Goal: Information Seeking & Learning: Learn about a topic

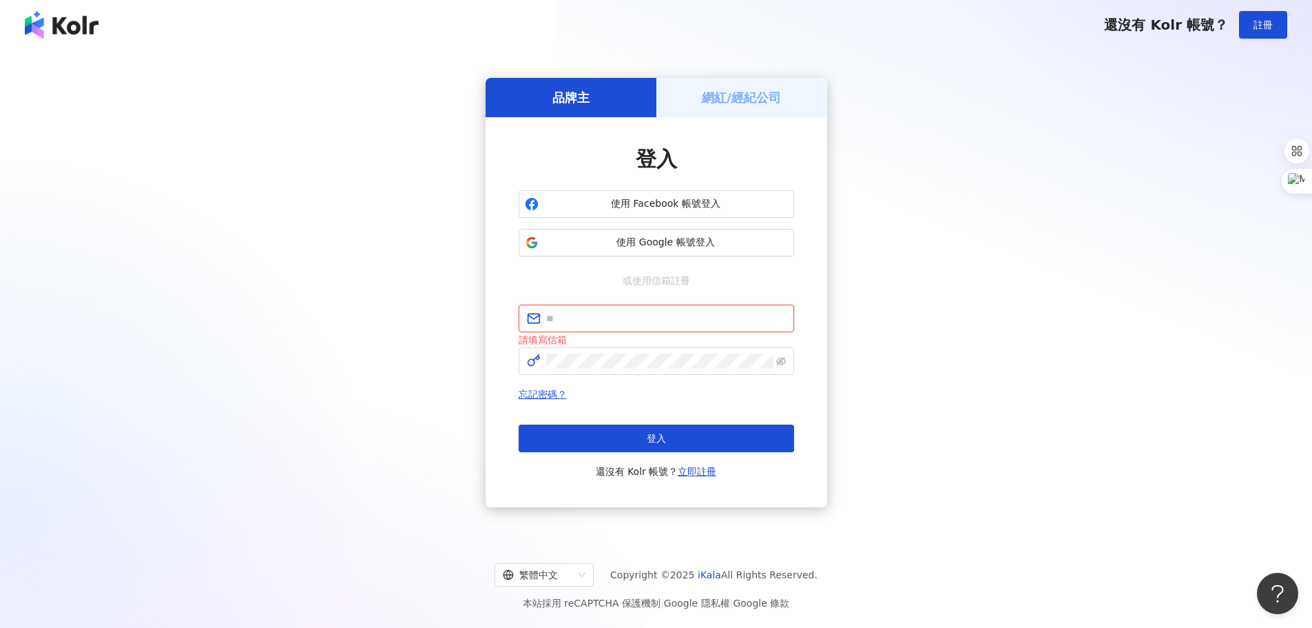
click at [585, 316] on input "text" at bounding box center [666, 318] width 240 height 15
paste input "**********"
click at [670, 324] on input "**********" at bounding box center [666, 318] width 240 height 15
click at [683, 439] on button "登入" at bounding box center [657, 438] width 276 height 28
click at [694, 327] on span "**********" at bounding box center [657, 318] width 276 height 28
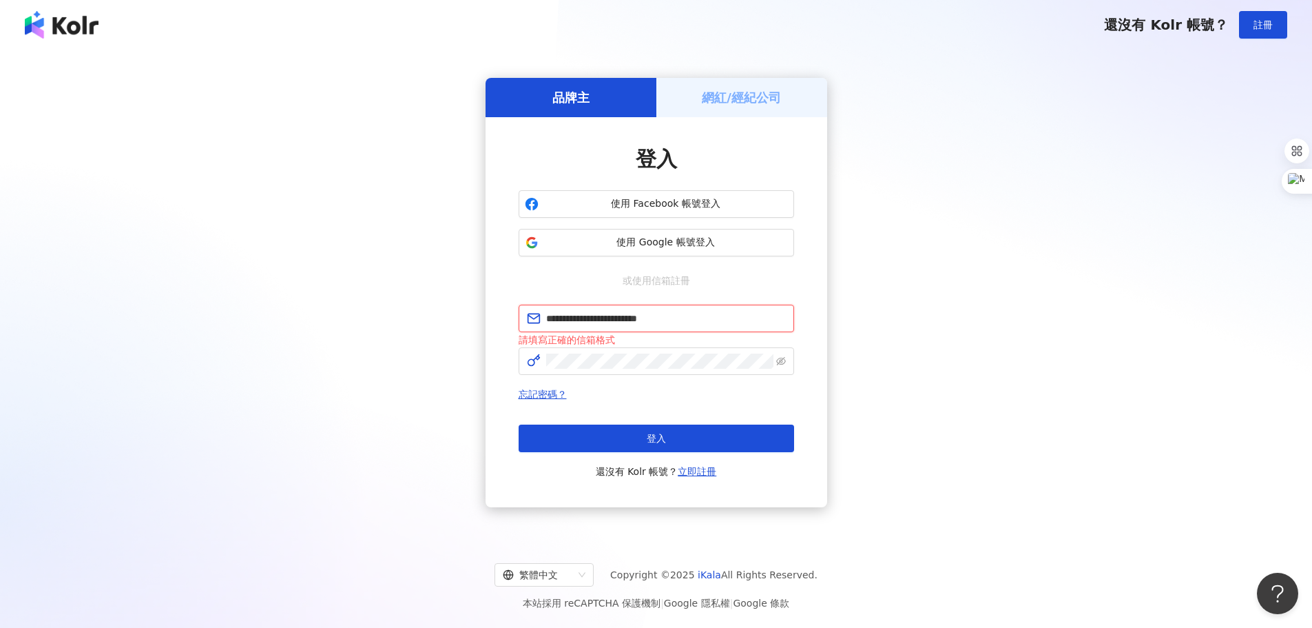
click at [692, 319] on input "**********" at bounding box center [666, 318] width 240 height 15
type input "**********"
click at [669, 444] on button "登入" at bounding box center [657, 438] width 276 height 28
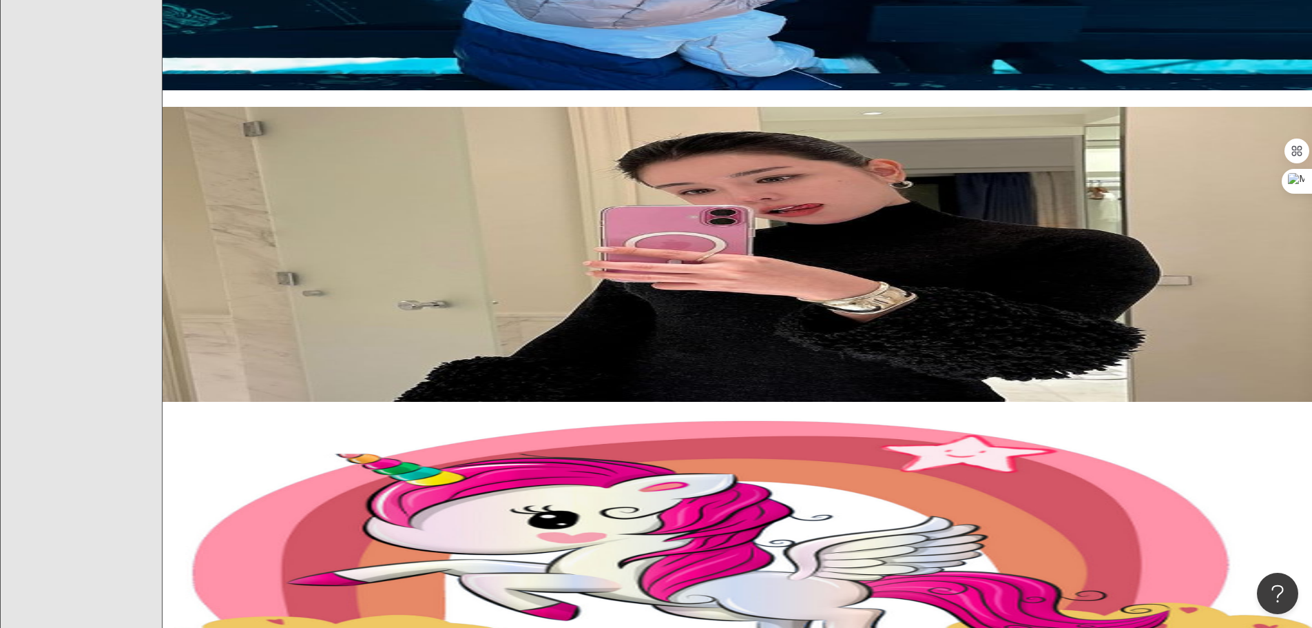
scroll to position [964, 0]
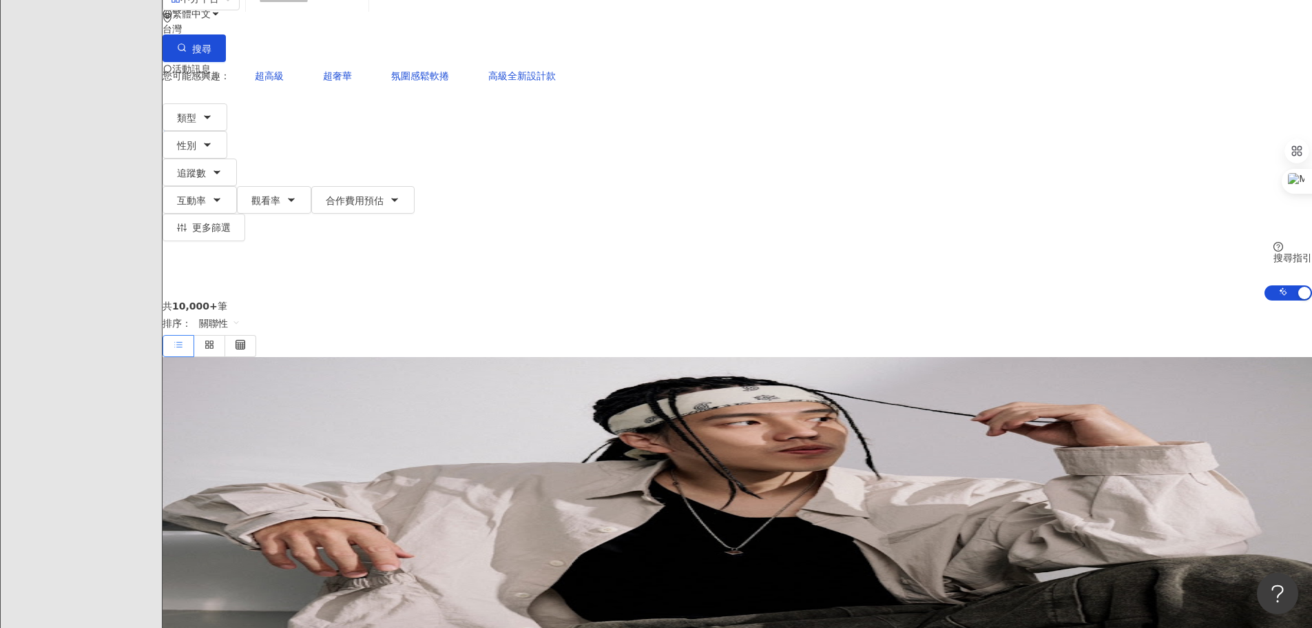
scroll to position [0, 0]
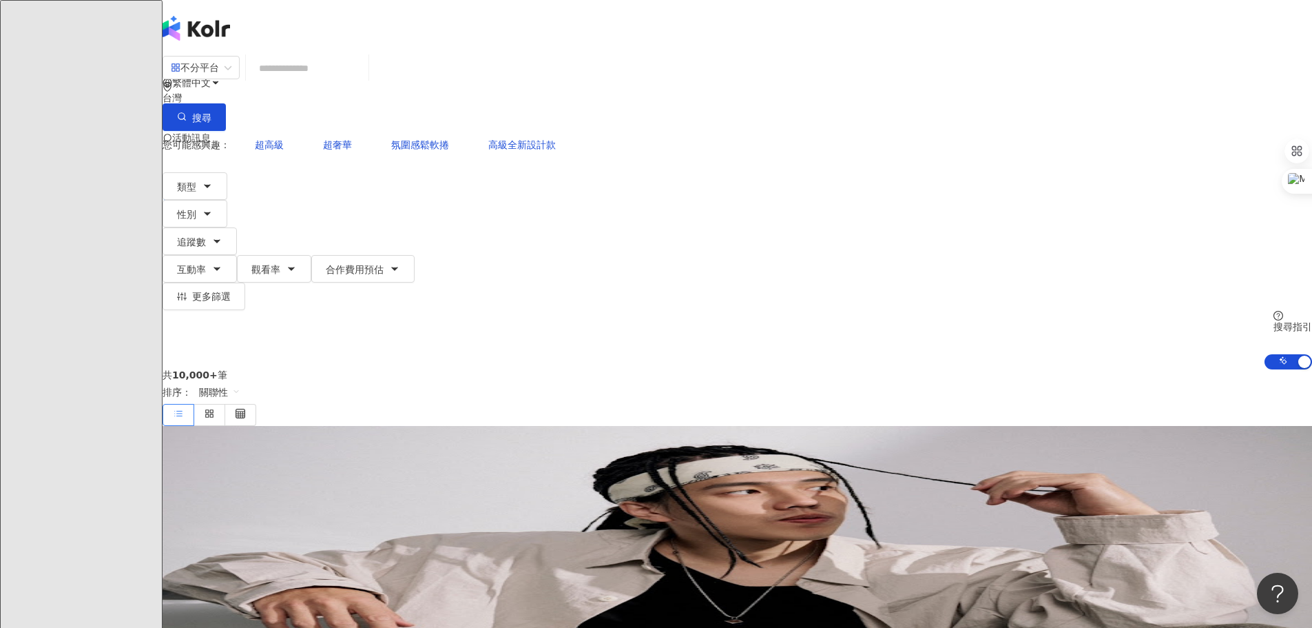
click at [179, 186] on span "P" at bounding box center [177, 193] width 6 height 15
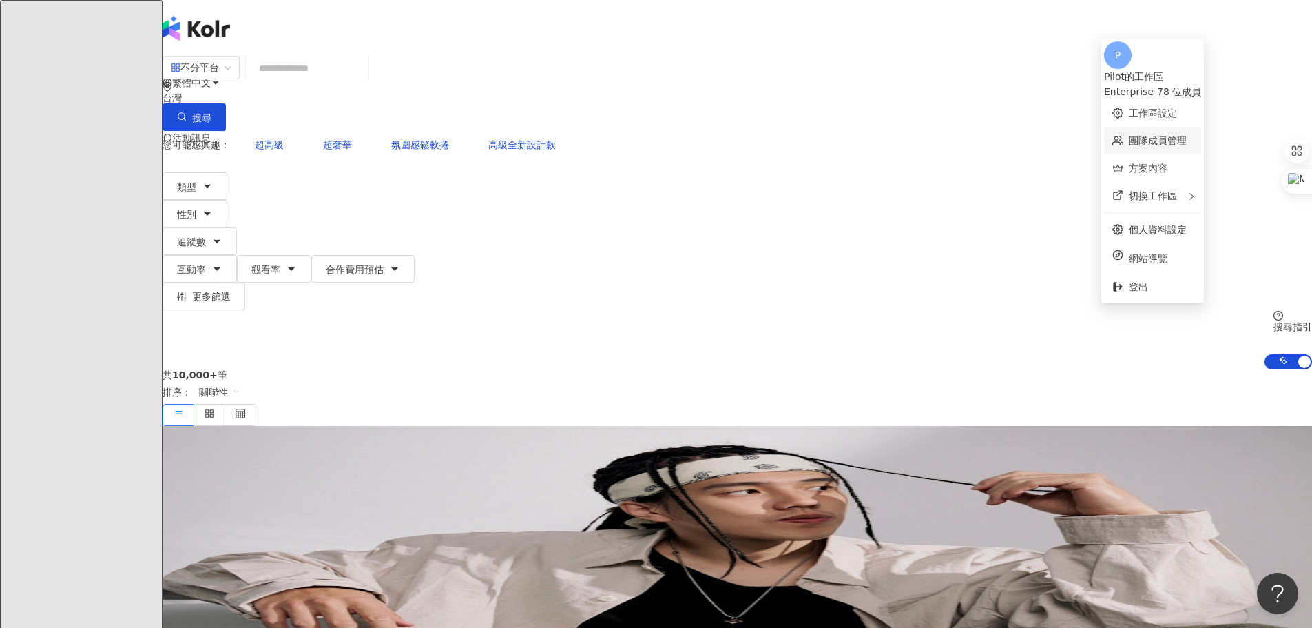
click at [1168, 142] on link "團隊成員管理" at bounding box center [1158, 140] width 58 height 11
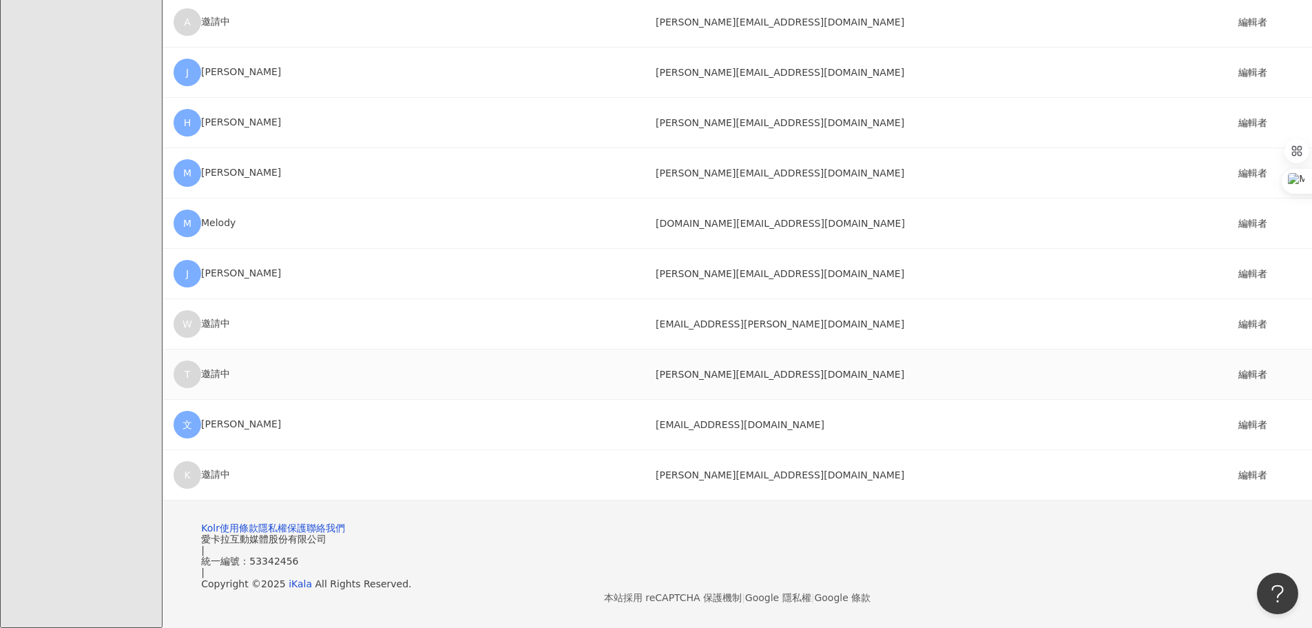
scroll to position [3669, 0]
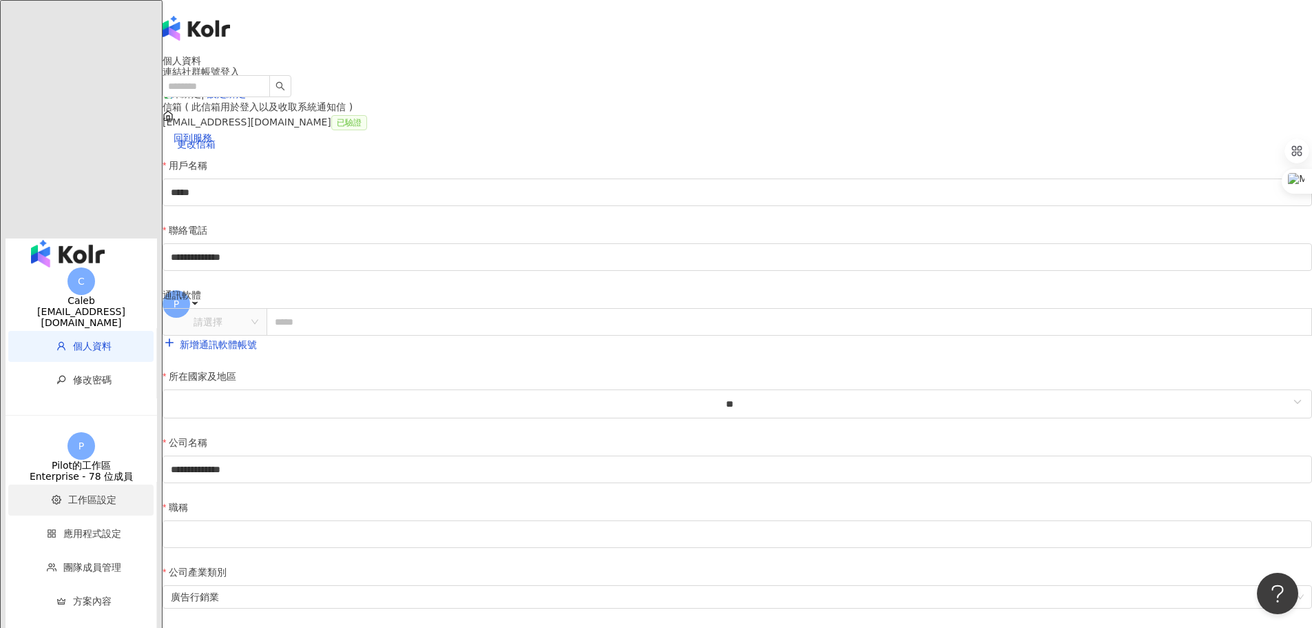
click at [81, 484] on span "工作區設定" at bounding box center [84, 499] width 118 height 31
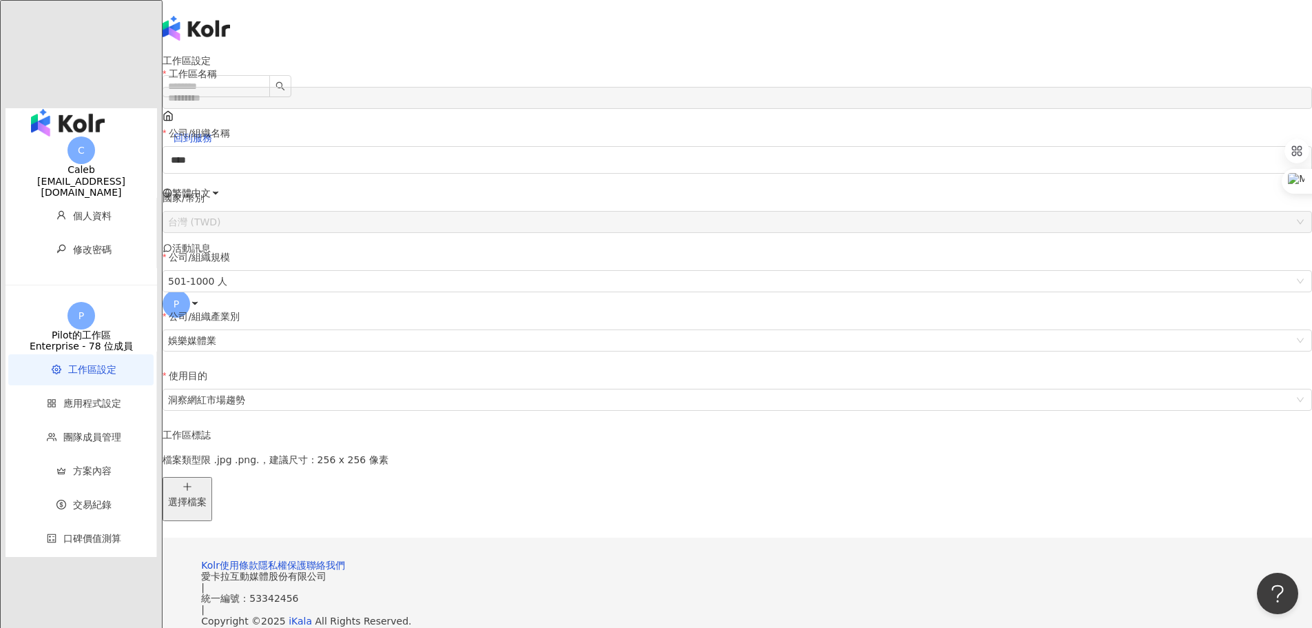
click at [81, 164] on div "Caleb" at bounding box center [82, 169] width 152 height 11
click at [76, 108] on div "button" at bounding box center [82, 122] width 152 height 29
click at [76, 109] on img "button" at bounding box center [68, 123] width 74 height 28
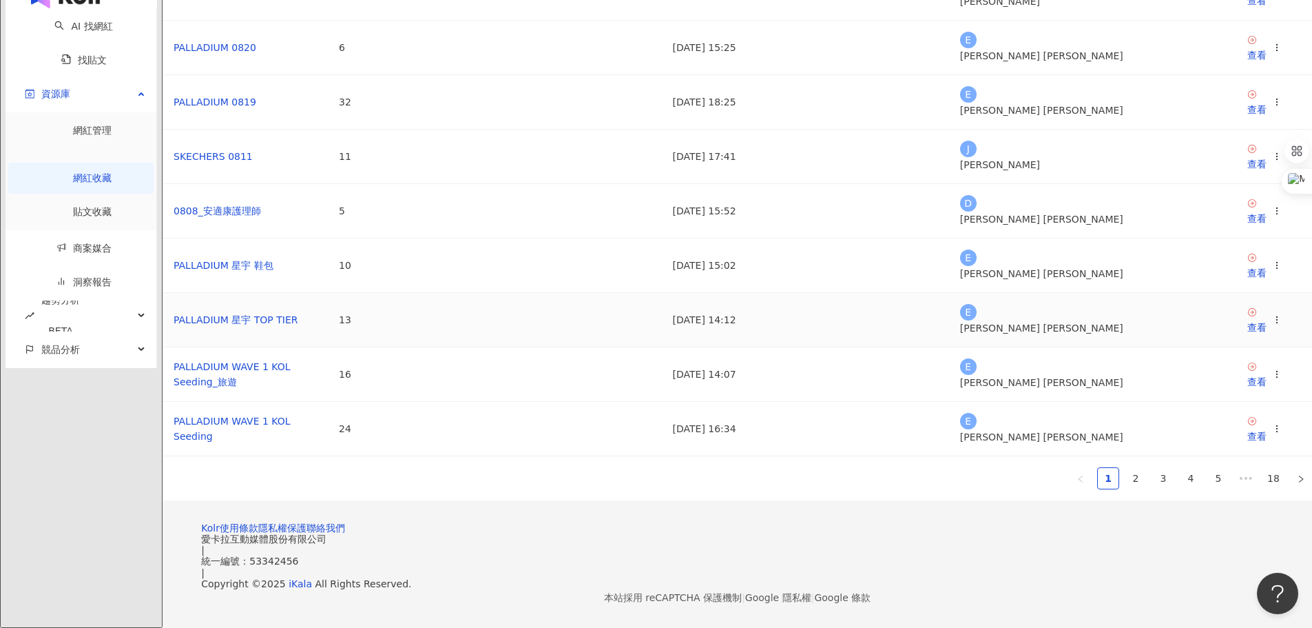
scroll to position [276, 0]
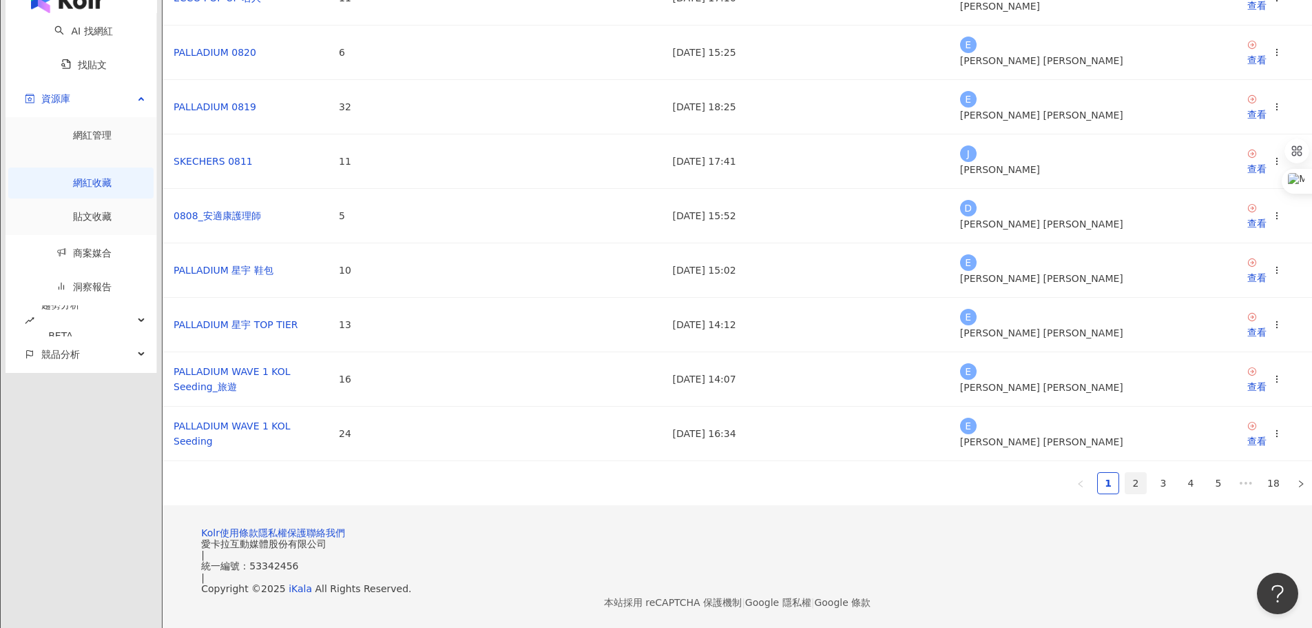
click at [1126, 493] on link "2" at bounding box center [1136, 483] width 21 height 21
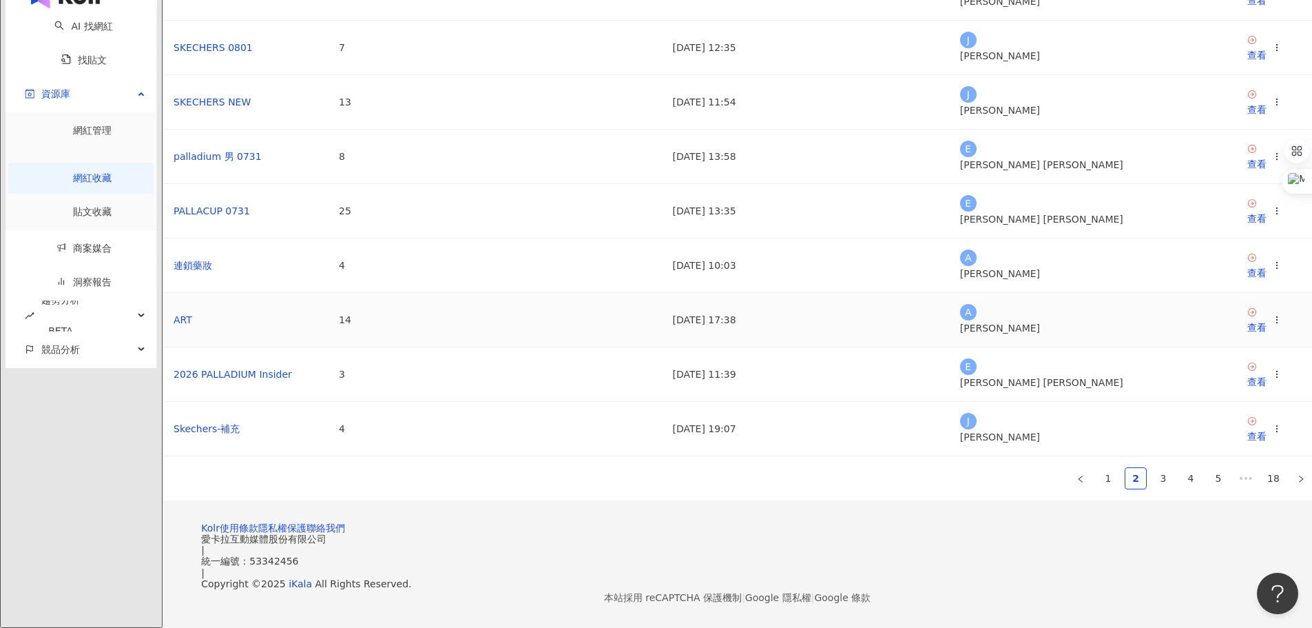
scroll to position [340, 0]
click at [1153, 468] on link "3" at bounding box center [1163, 478] width 21 height 21
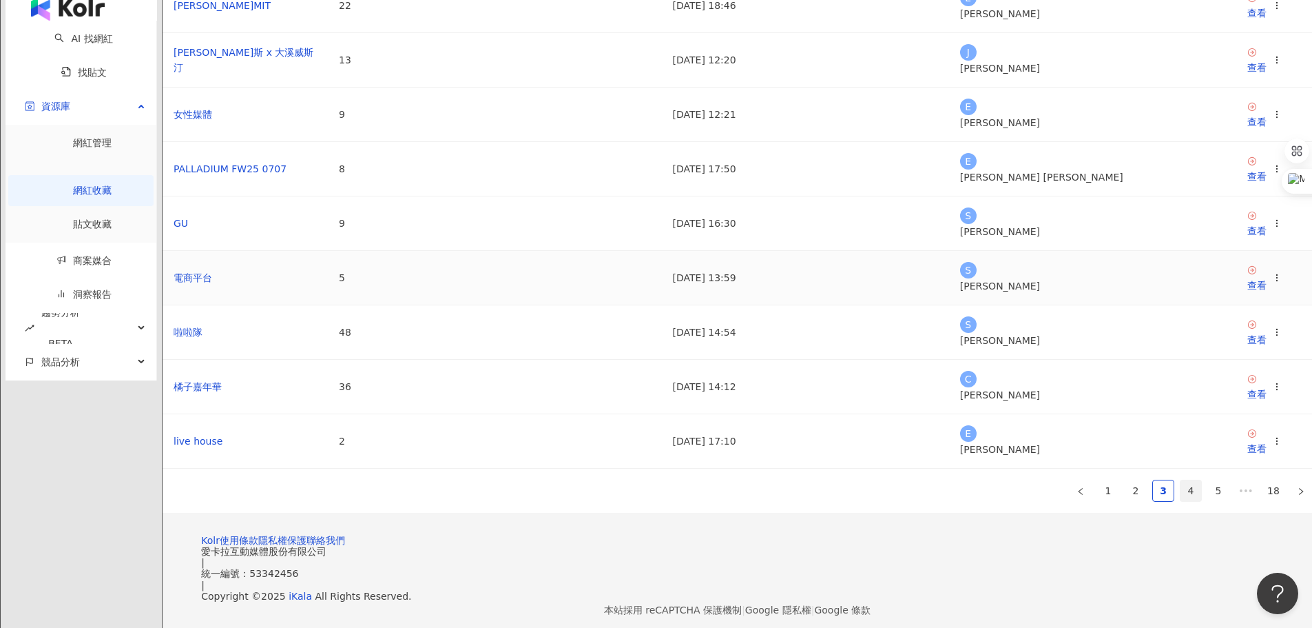
scroll to position [271, 0]
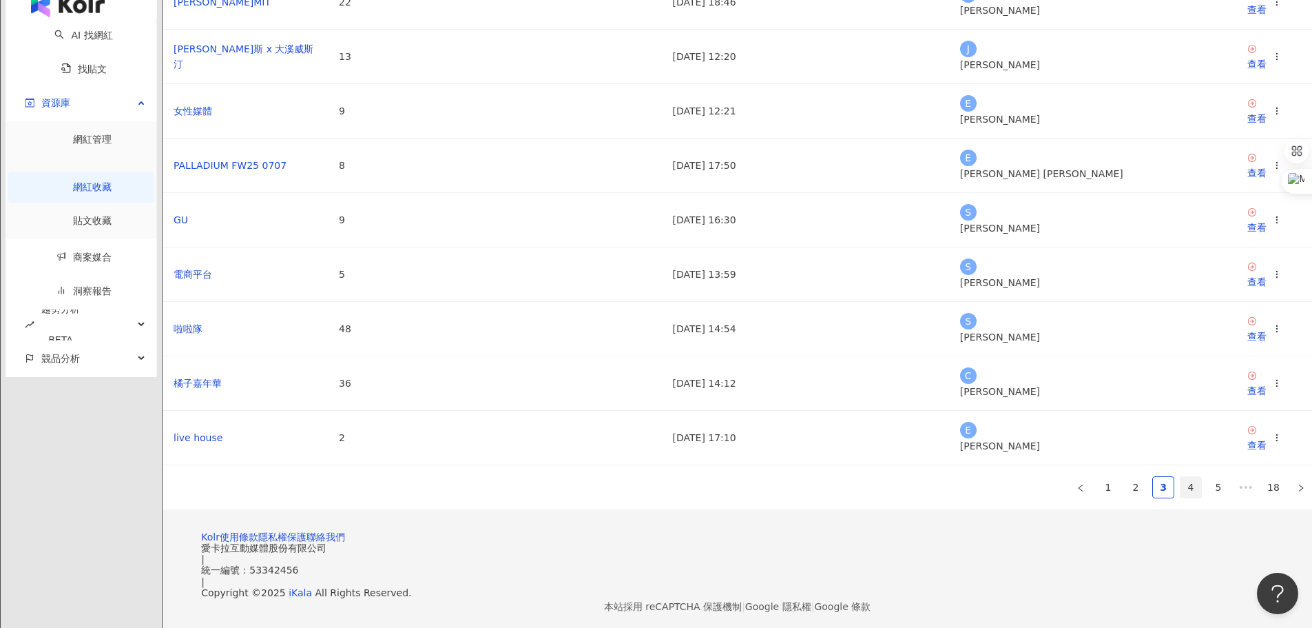
click at [1181, 490] on link "4" at bounding box center [1191, 487] width 21 height 21
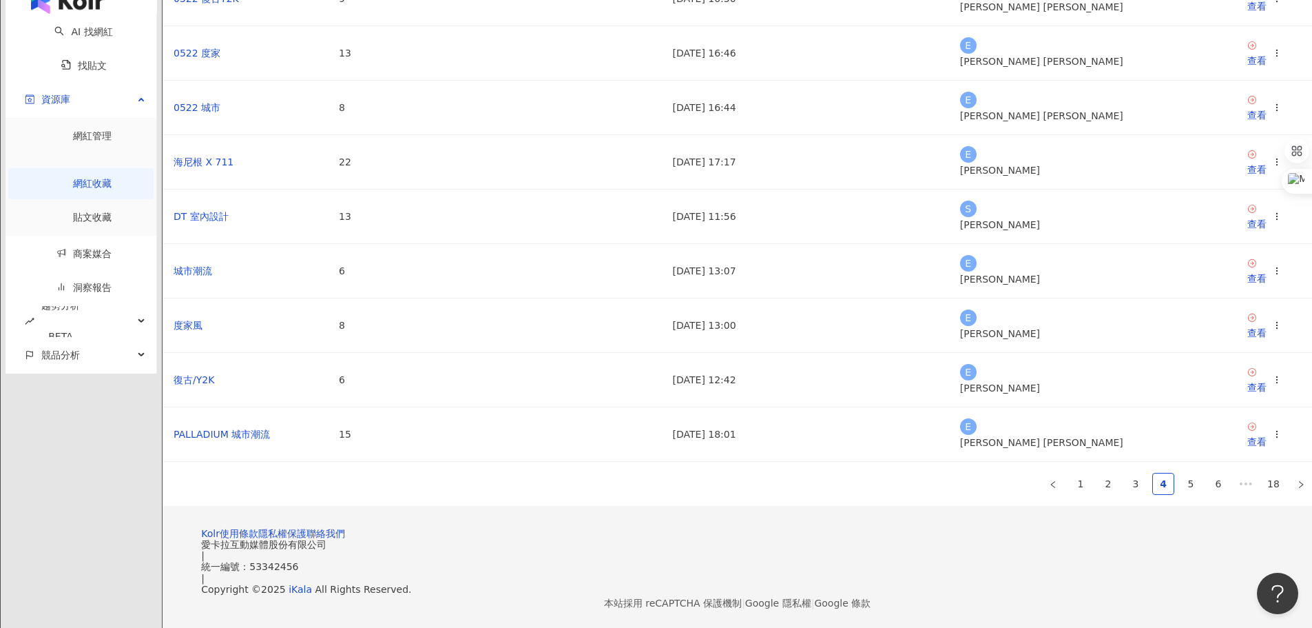
scroll to position [276, 0]
click at [1042, 490] on button "button" at bounding box center [1053, 483] width 22 height 22
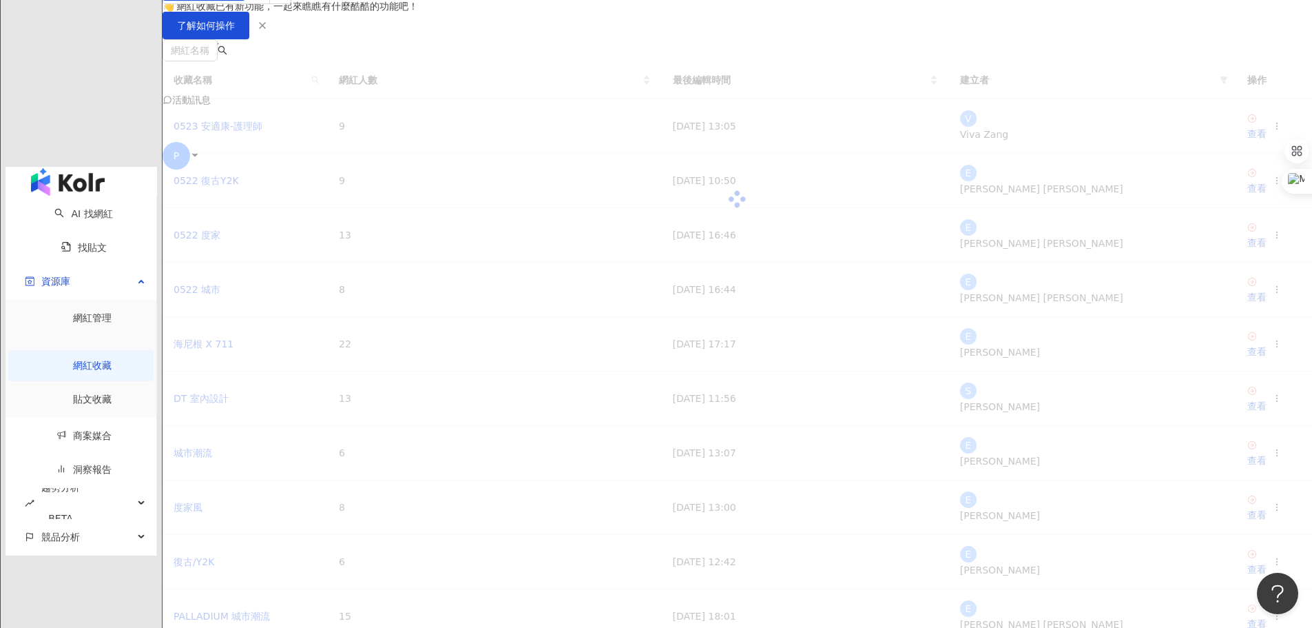
scroll to position [69, 0]
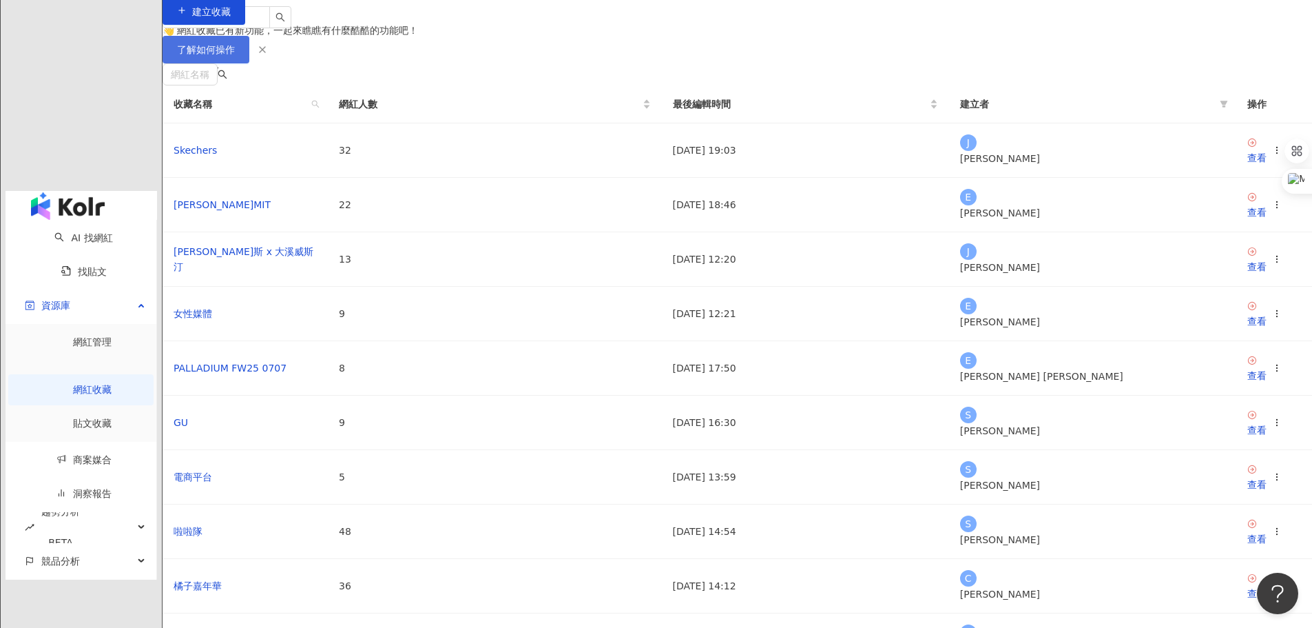
click at [235, 55] on span "了解如何操作" at bounding box center [206, 49] width 58 height 11
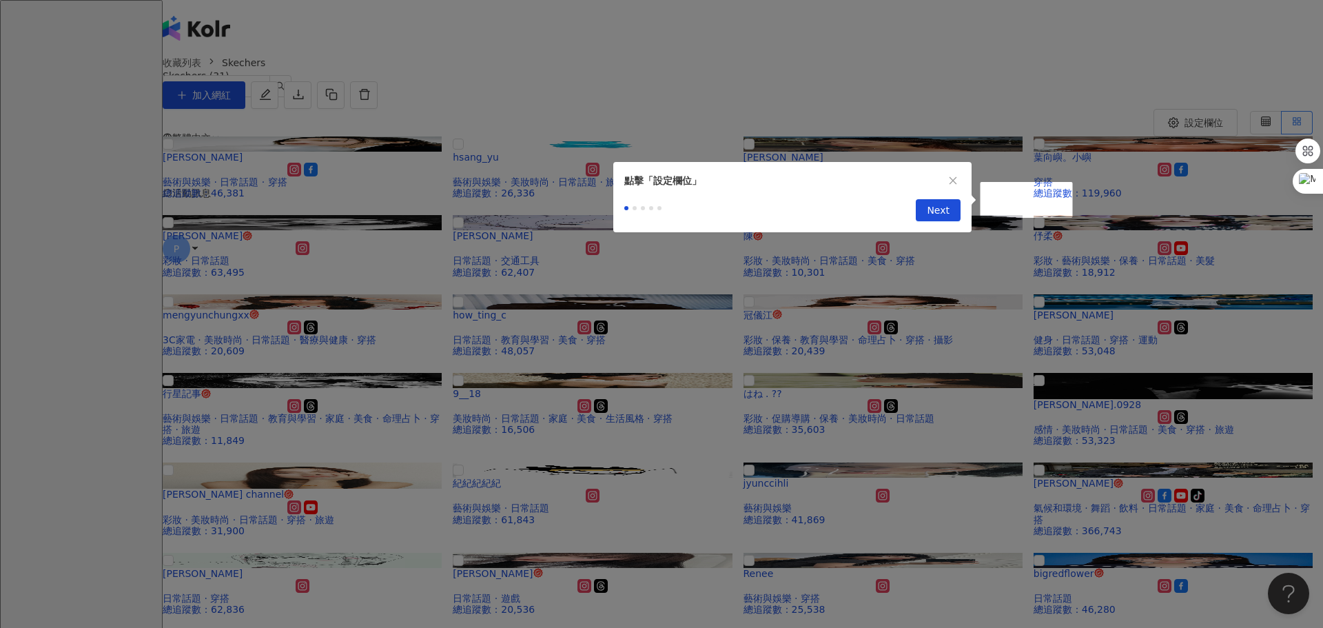
drag, startPoint x: 944, startPoint y: 214, endPoint x: 952, endPoint y: 208, distance: 9.4
click at [944, 214] on span "Next" at bounding box center [937, 211] width 23 height 22
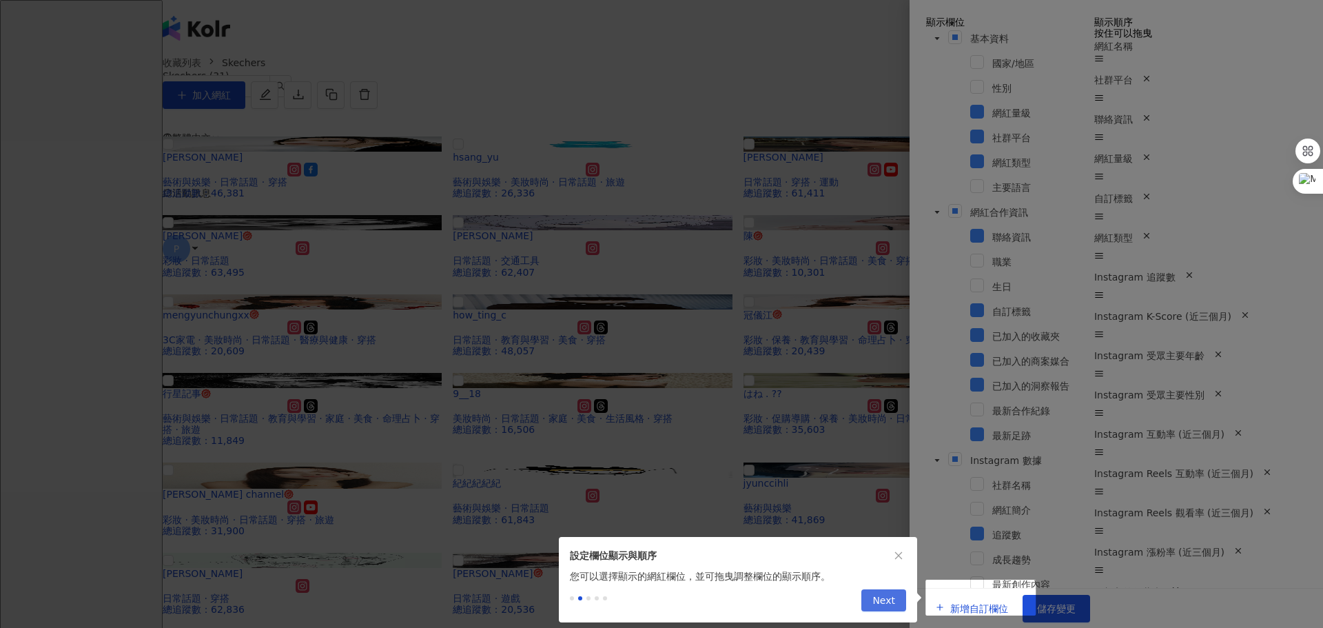
click at [882, 609] on span "Next" at bounding box center [883, 601] width 23 height 22
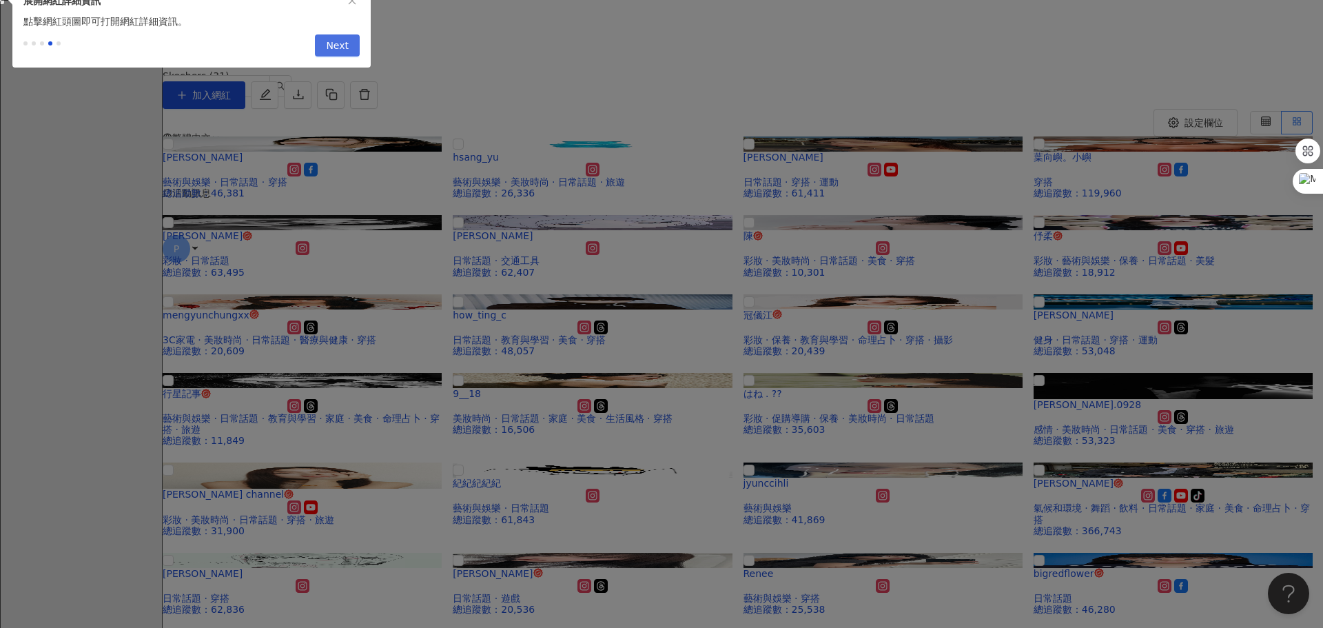
click at [349, 51] on button "Next" at bounding box center [337, 45] width 45 height 22
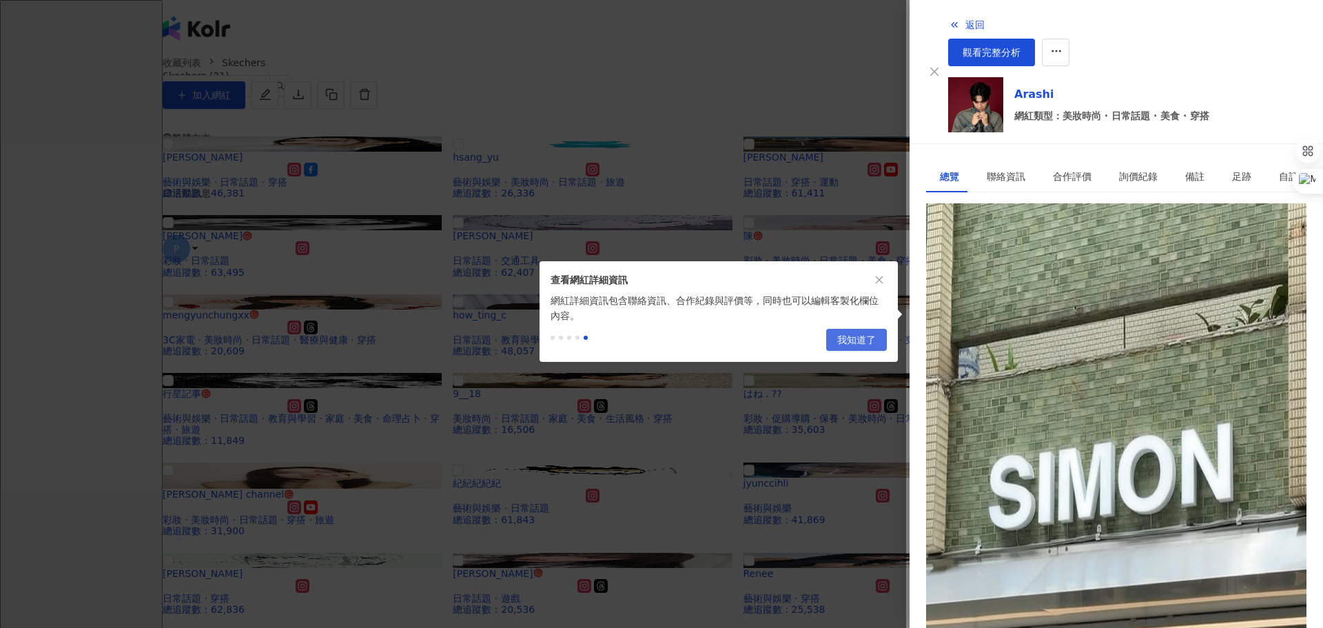
click at [867, 344] on span "我知道了" at bounding box center [856, 340] width 39 height 22
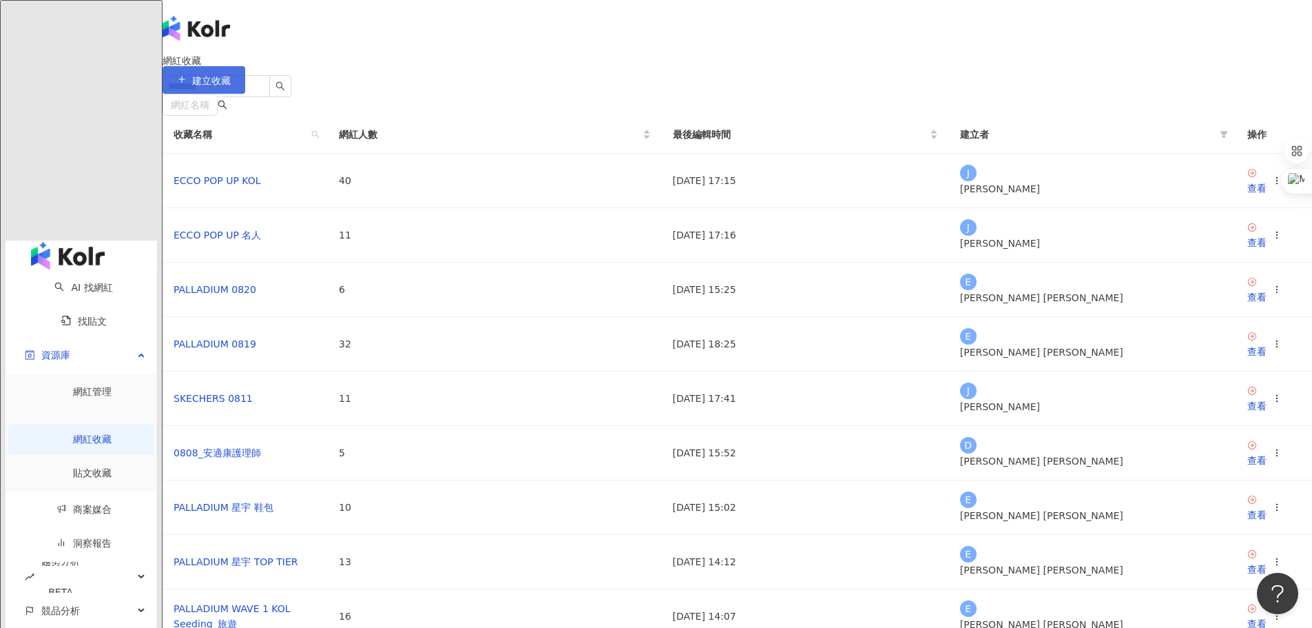
click at [231, 86] on span "建立收藏" at bounding box center [211, 80] width 39 height 11
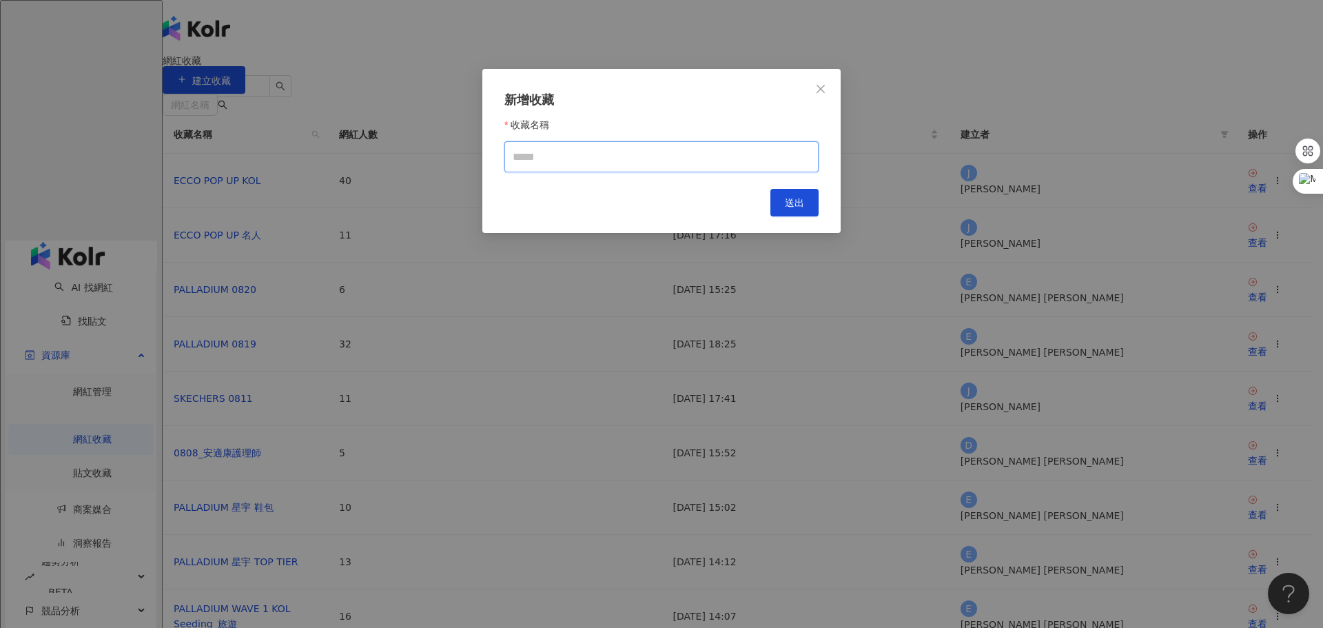
click at [614, 166] on input "收藏名稱" at bounding box center [661, 156] width 314 height 31
type input "**********"
click at [778, 213] on button "送出" at bounding box center [794, 203] width 48 height 28
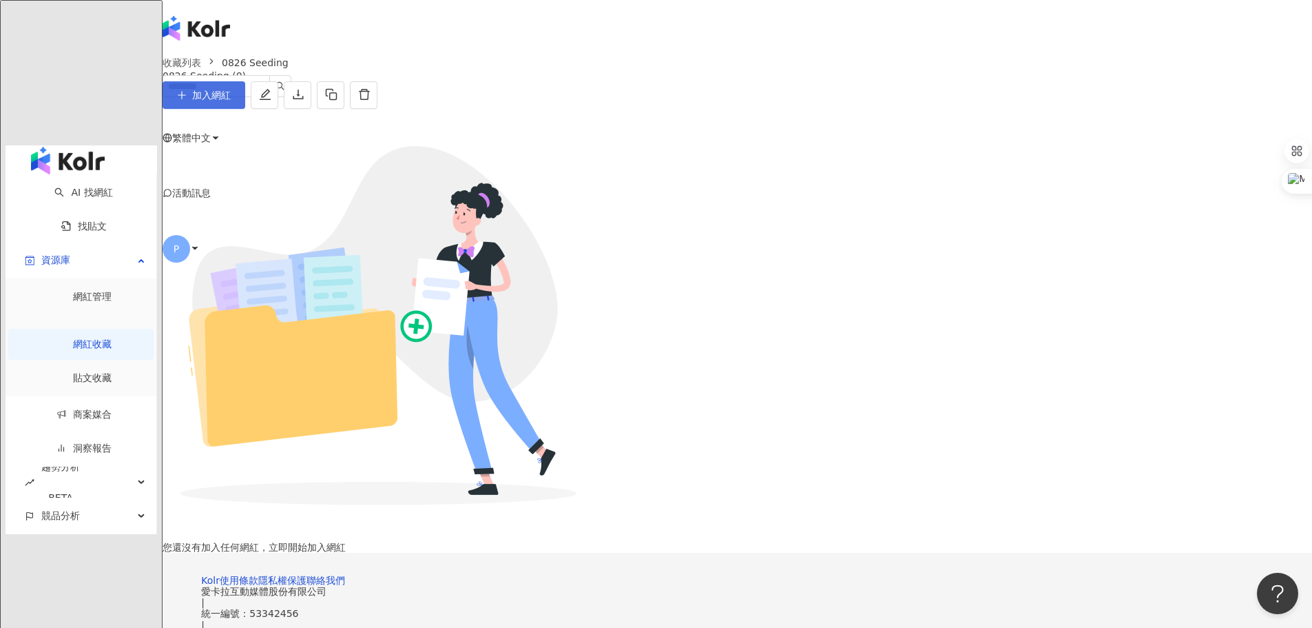
click at [245, 109] on button "加入網紅" at bounding box center [204, 95] width 83 height 28
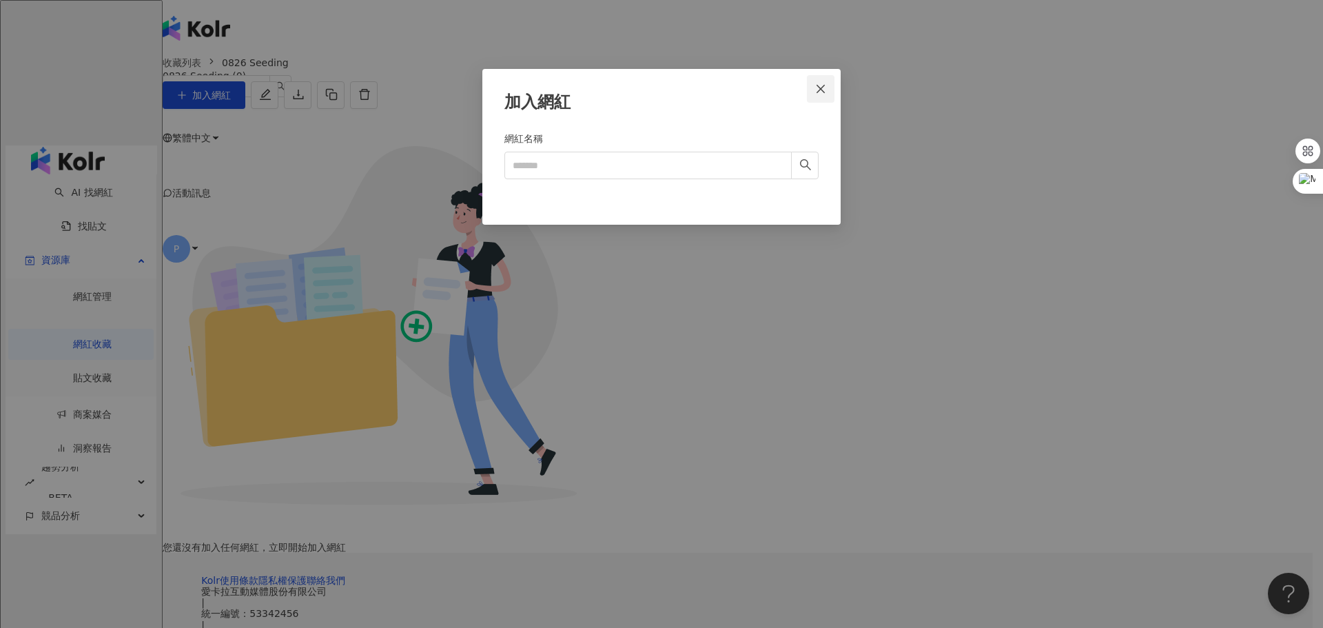
click at [822, 85] on icon "close" at bounding box center [820, 88] width 11 height 11
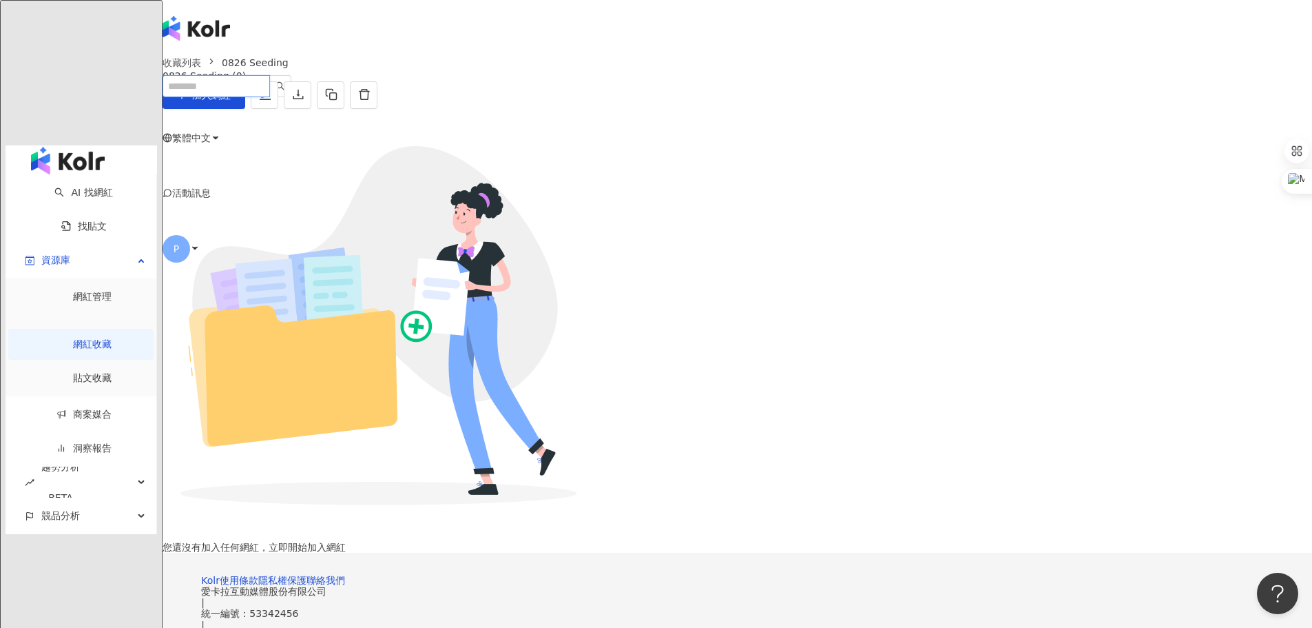
click at [270, 75] on input "search" at bounding box center [216, 86] width 107 height 22
type input "**"
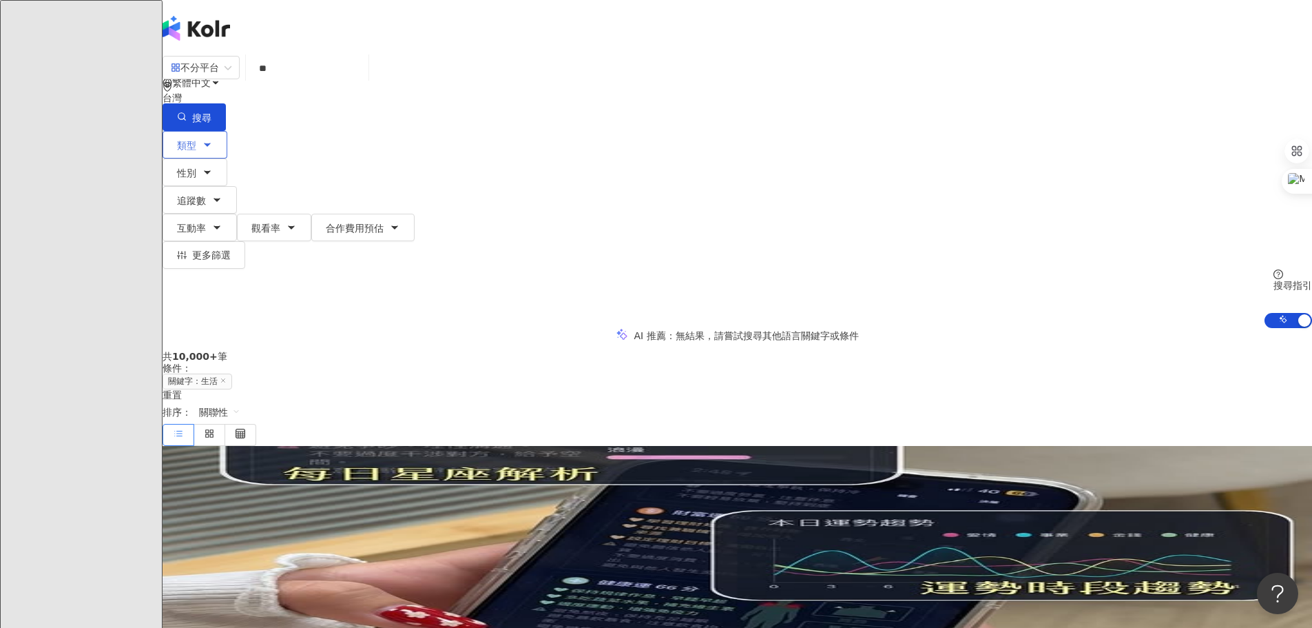
click at [227, 137] on button "類型" at bounding box center [195, 145] width 65 height 28
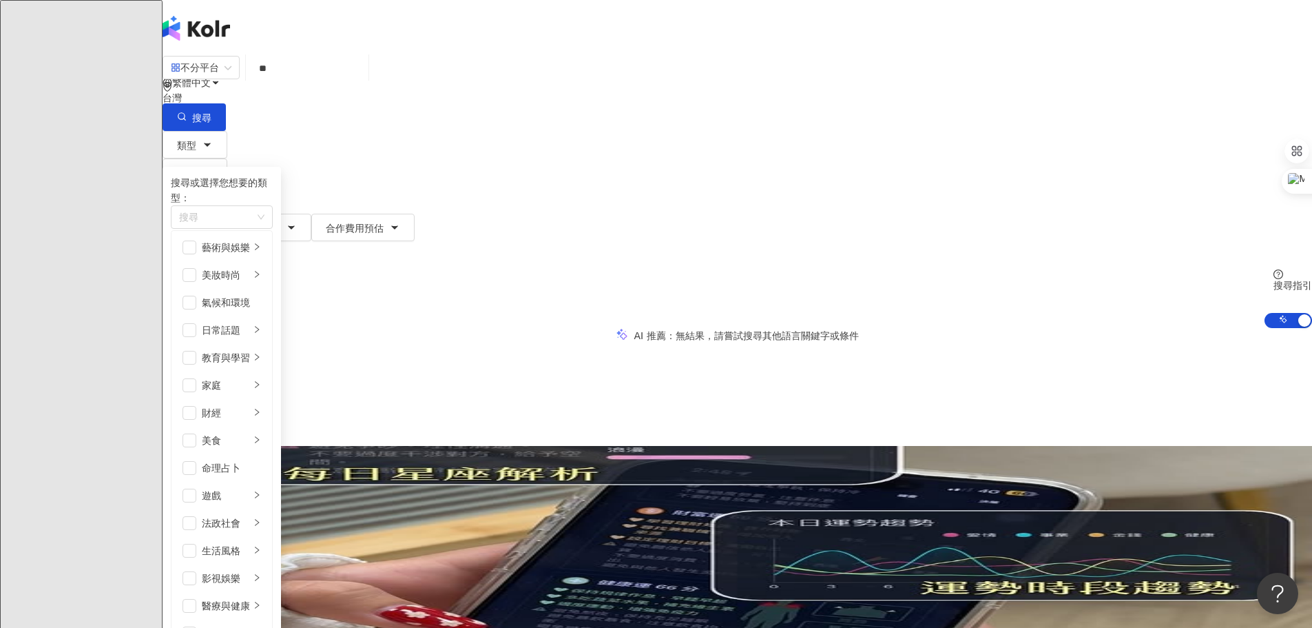
click at [363, 81] on input "**" at bounding box center [307, 68] width 112 height 26
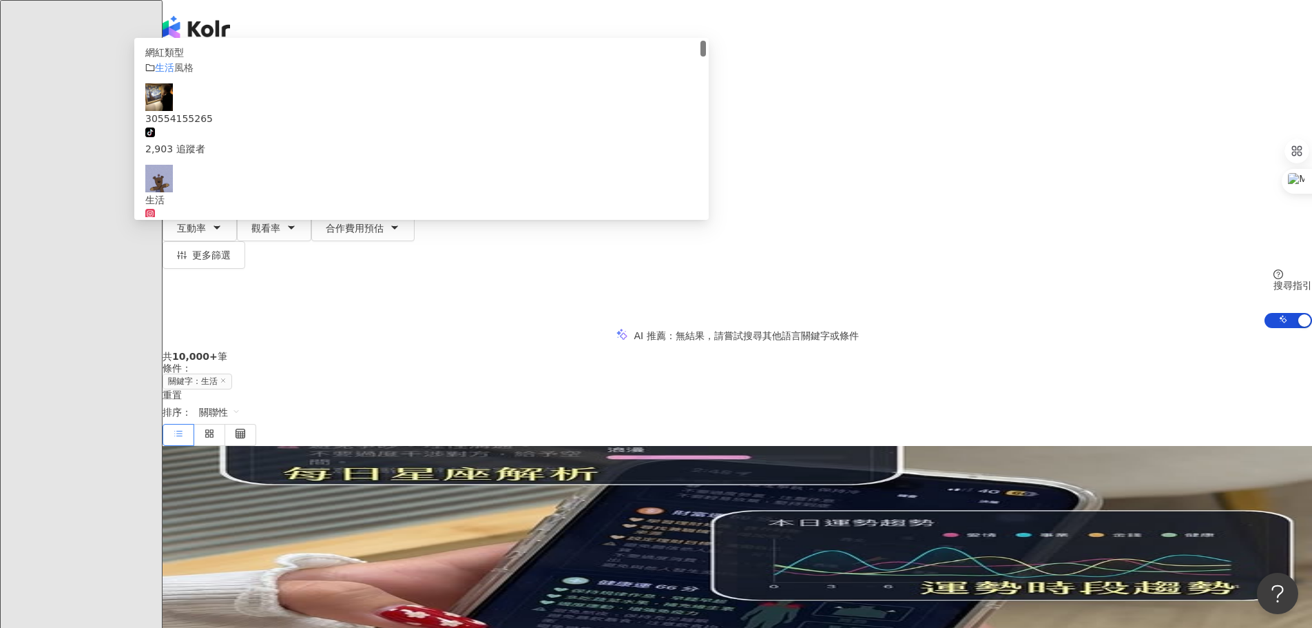
drag, startPoint x: 445, startPoint y: 81, endPoint x: 418, endPoint y: 81, distance: 26.9
click at [418, 81] on div "不分平台 ** 台灣 搜尋 customizedTag 網紅類型 生活 風格 30554155265 tiktok-icon 2,903 追蹤者 生活 2,2…" at bounding box center [738, 93] width 1150 height 76
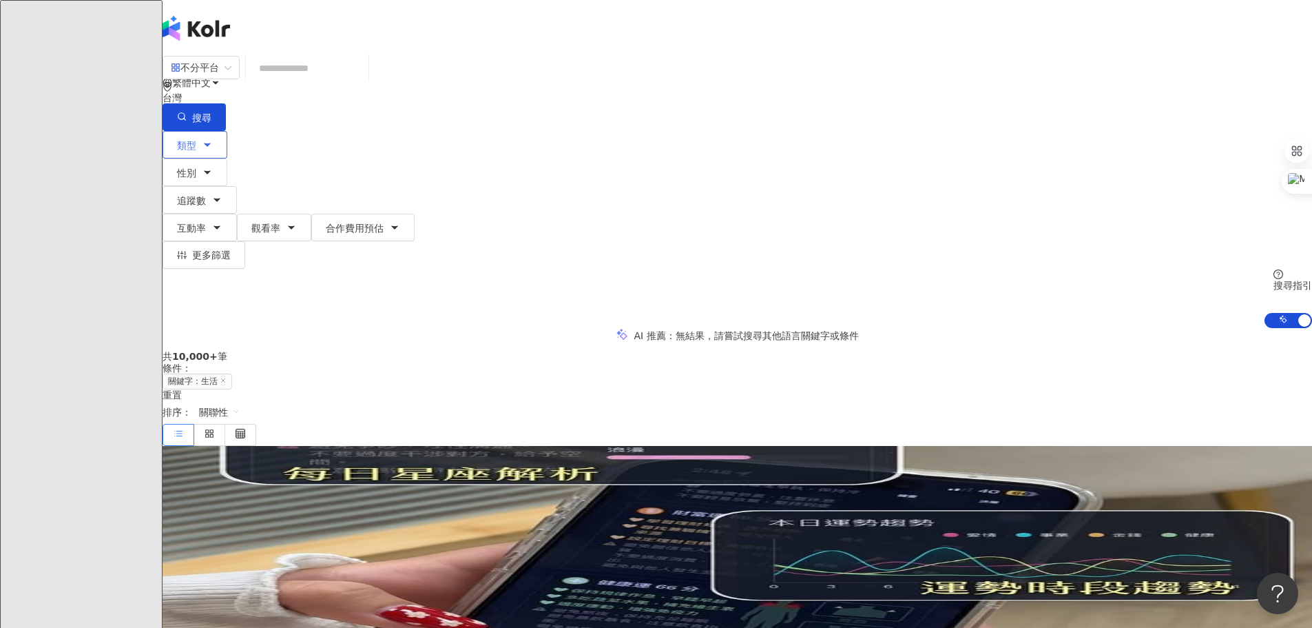
drag, startPoint x: 344, startPoint y: 138, endPoint x: 351, endPoint y: 141, distance: 7.4
click at [196, 140] on span "類型" at bounding box center [186, 145] width 19 height 11
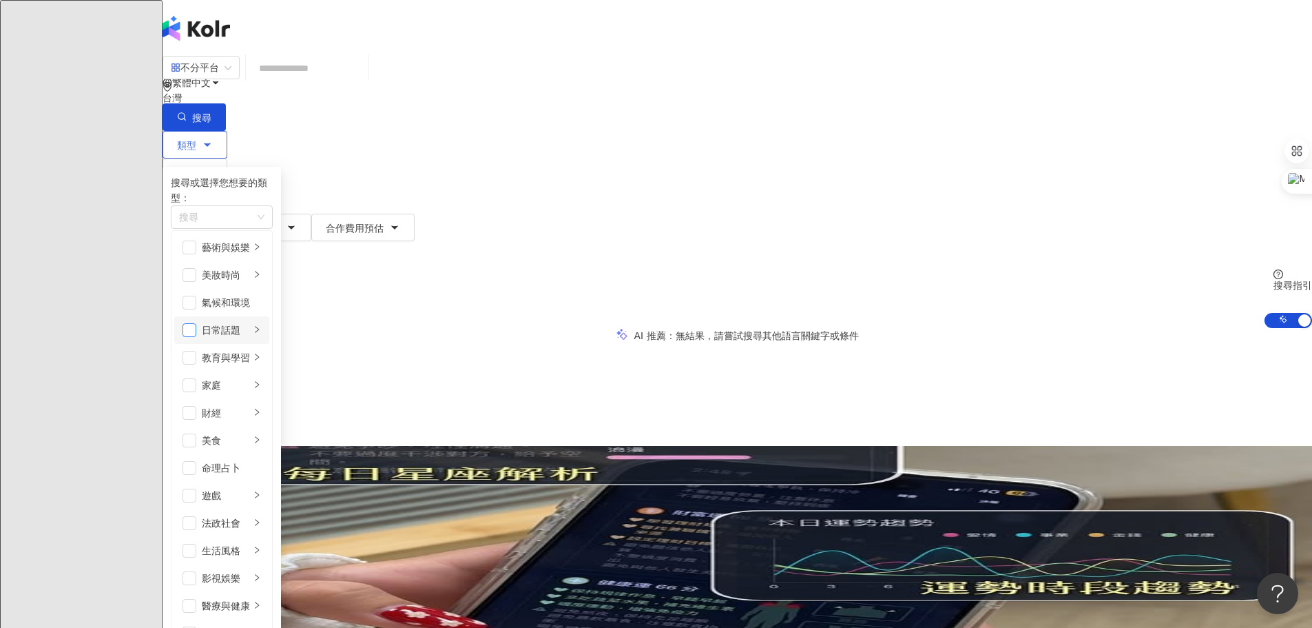
click at [196, 337] on span "button" at bounding box center [190, 330] width 14 height 14
click at [196, 378] on span "button" at bounding box center [190, 385] width 14 height 14
click at [250, 554] on div "生活風格" at bounding box center [226, 561] width 48 height 15
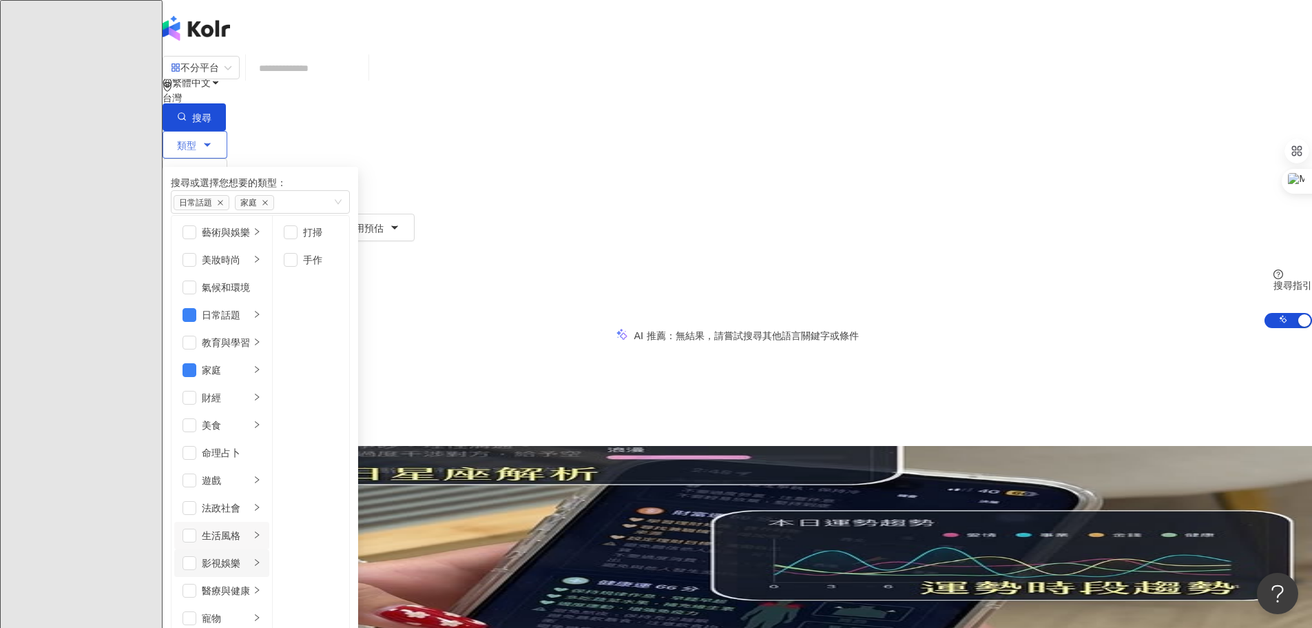
click at [250, 555] on div "影視娛樂" at bounding box center [226, 562] width 48 height 15
click at [250, 583] on div "醫療與健康" at bounding box center [226, 590] width 48 height 15
click at [196, 583] on span "button" at bounding box center [190, 590] width 14 height 14
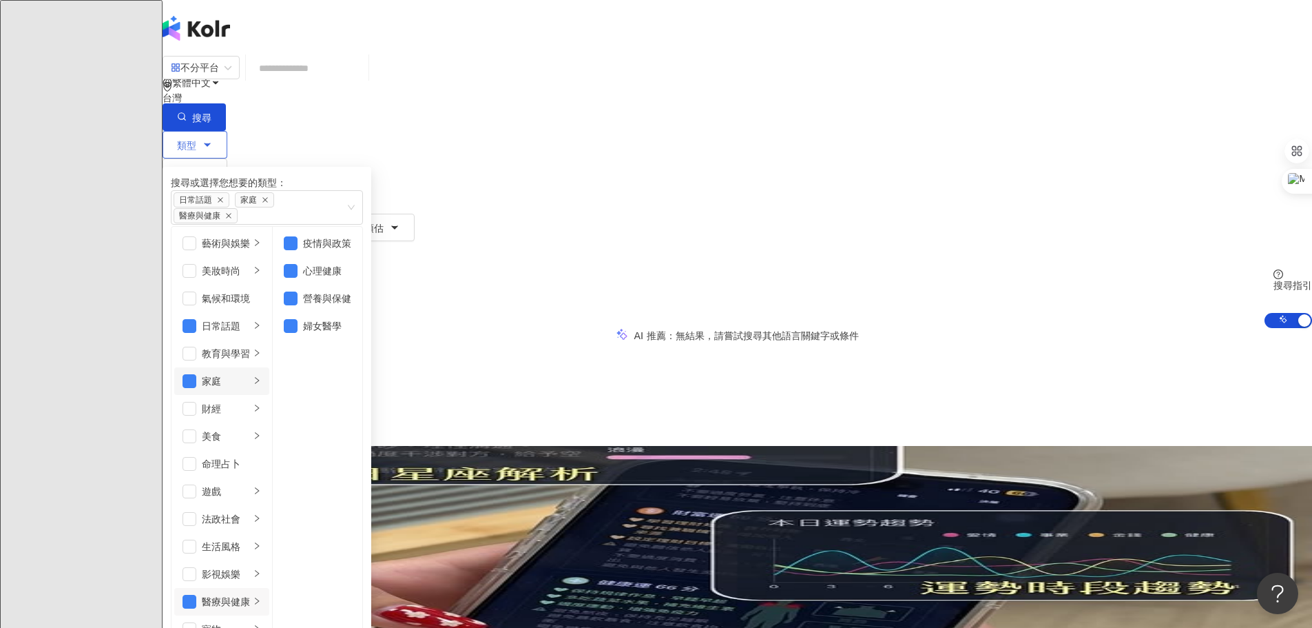
scroll to position [69, 0]
click at [298, 250] on span "button" at bounding box center [291, 243] width 14 height 14
click at [250, 318] on div "日常話題" at bounding box center [226, 325] width 48 height 15
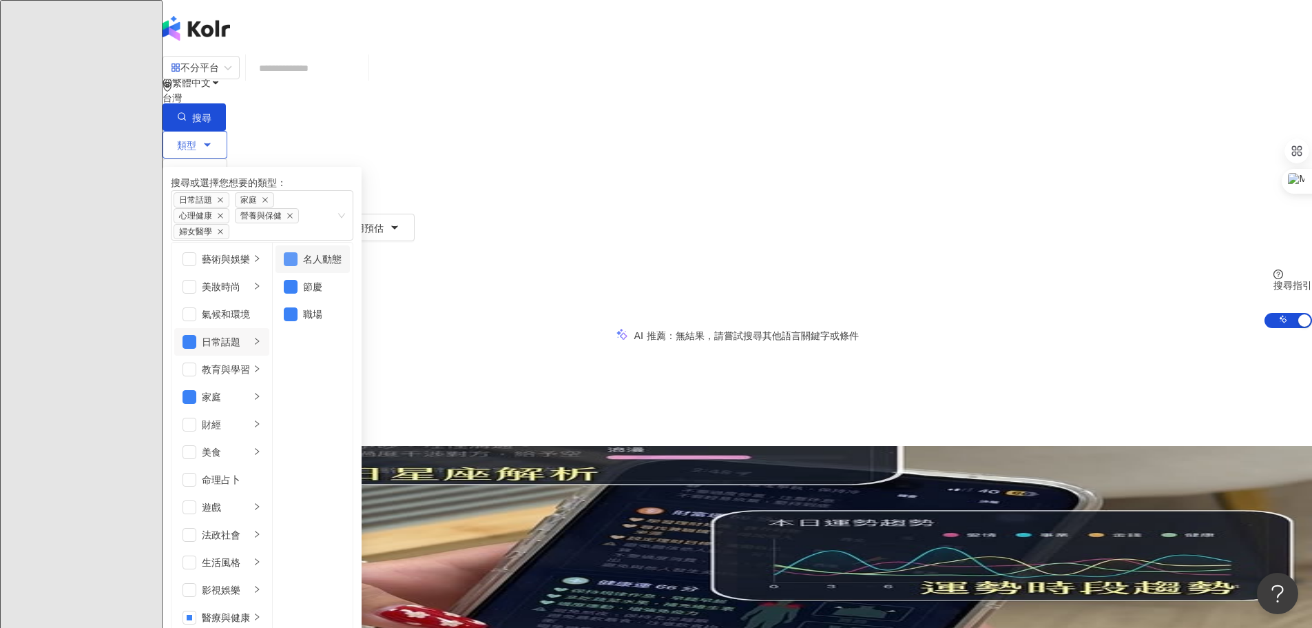
drag, startPoint x: 512, startPoint y: 262, endPoint x: 513, endPoint y: 278, distance: 16.5
click at [298, 263] on span "button" at bounding box center [291, 259] width 14 height 14
click at [350, 273] on li "名人動態" at bounding box center [313, 259] width 74 height 28
click at [298, 287] on span "button" at bounding box center [291, 287] width 14 height 14
click at [298, 266] on span "button" at bounding box center [291, 259] width 14 height 14
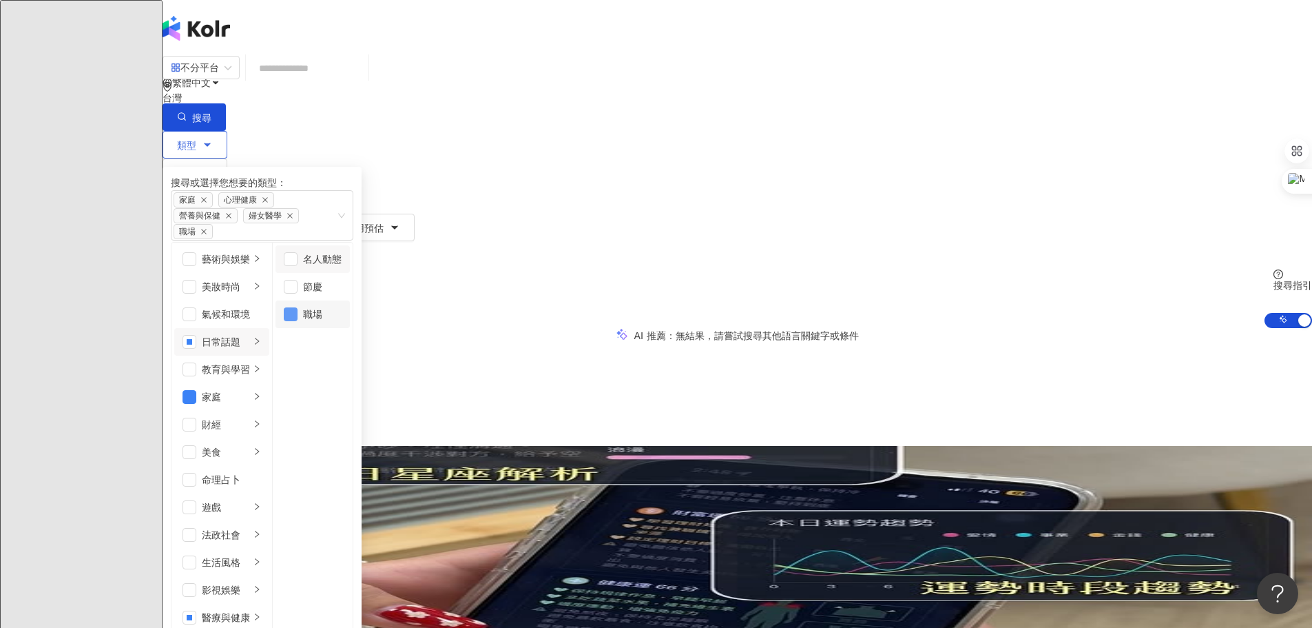
click at [298, 308] on span "button" at bounding box center [291, 314] width 14 height 14
click at [250, 373] on div "家庭" at bounding box center [226, 380] width 48 height 15
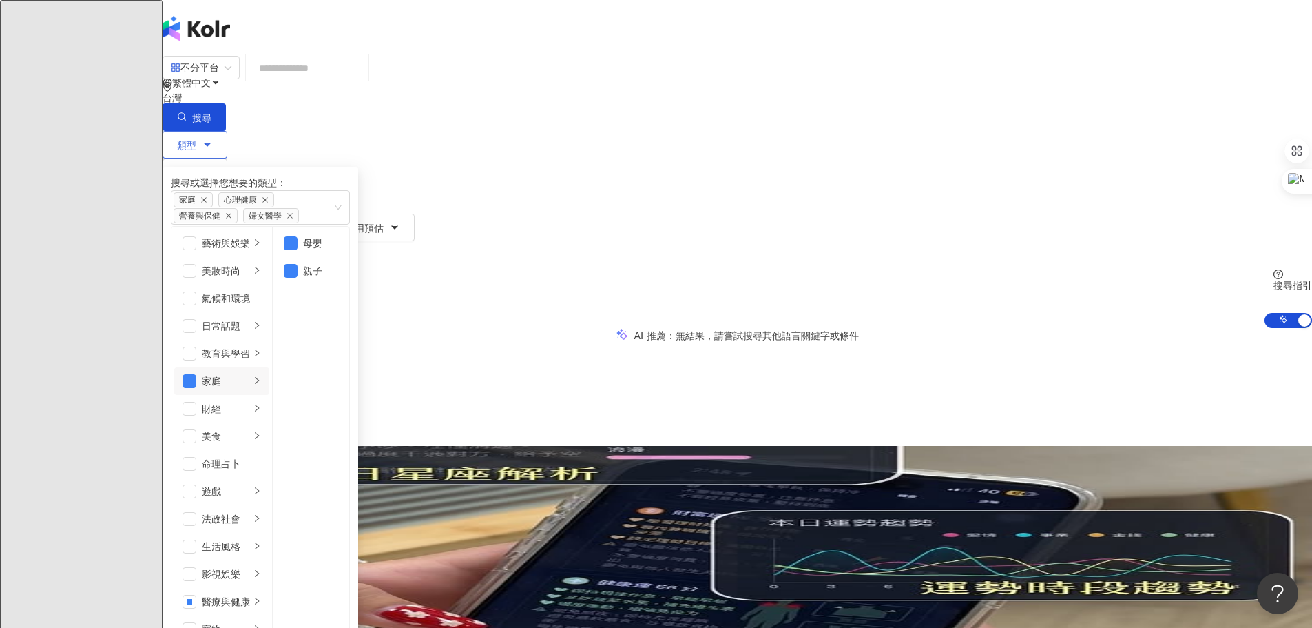
scroll to position [138, 0]
click at [250, 428] on div "美食" at bounding box center [226, 435] width 48 height 15
click at [346, 284] on li "大胃王" at bounding box center [311, 271] width 71 height 28
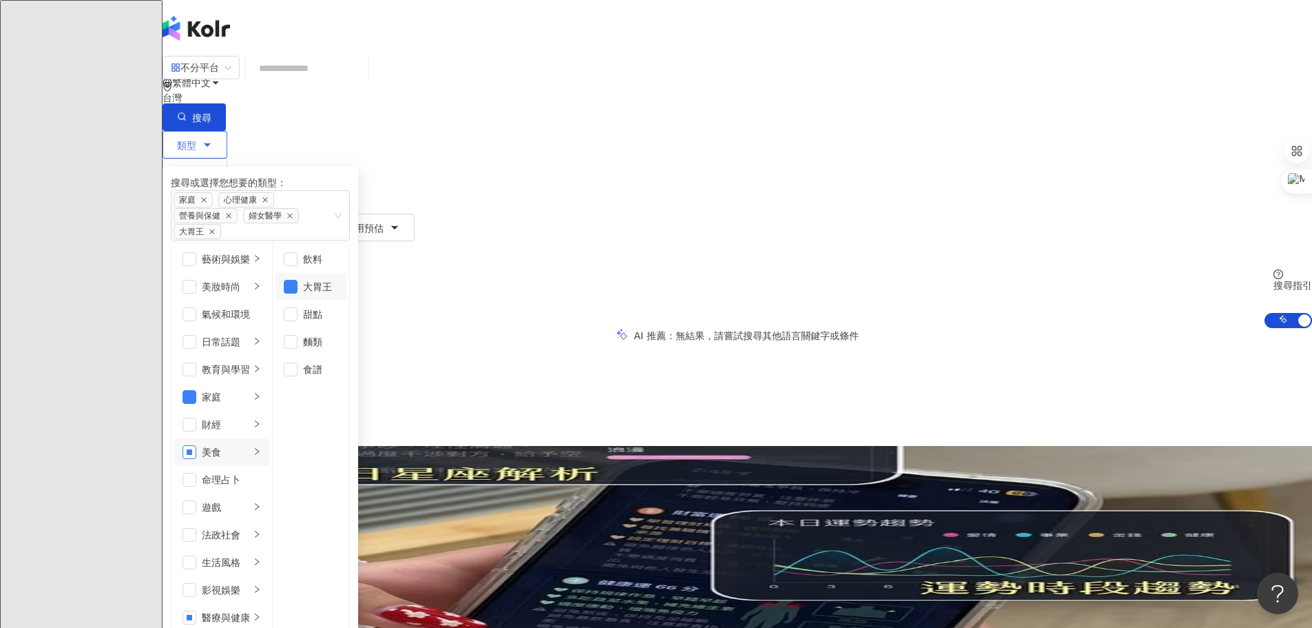
click at [196, 445] on span "button" at bounding box center [190, 452] width 14 height 14
click at [250, 555] on div "生活風格" at bounding box center [226, 562] width 48 height 15
click at [269, 576] on li "影視娛樂" at bounding box center [221, 590] width 95 height 28
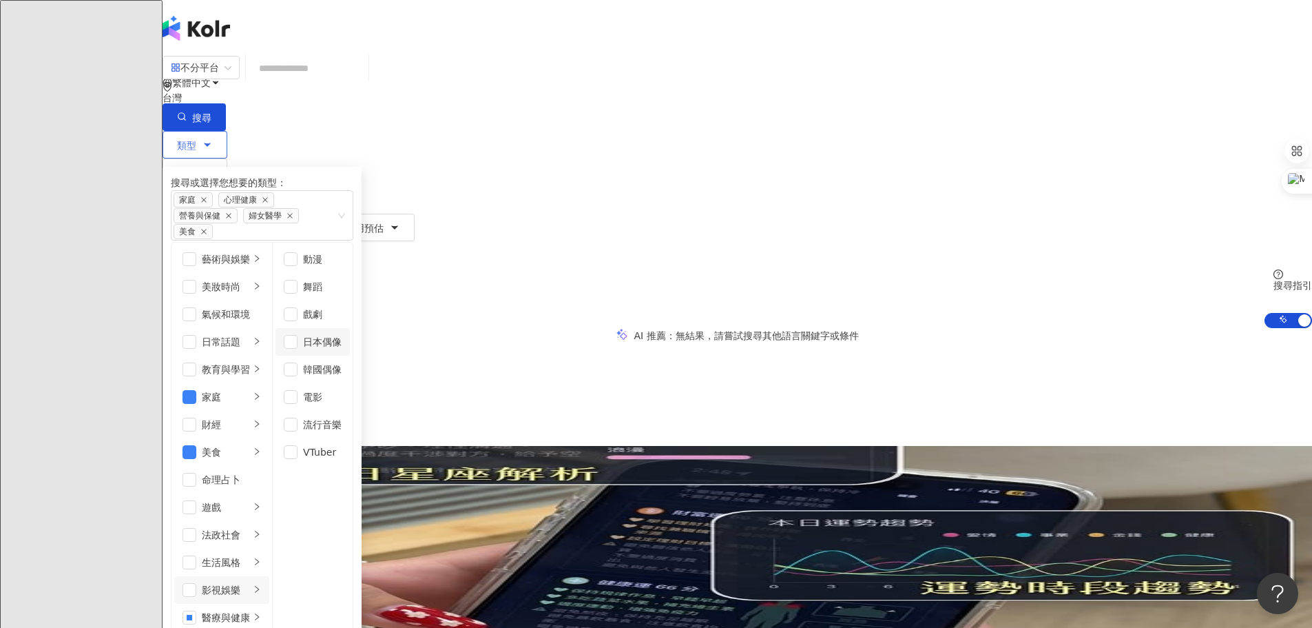
click at [342, 340] on div "日本偶像" at bounding box center [322, 341] width 39 height 15
click at [342, 377] on div "韓國偶像" at bounding box center [322, 369] width 39 height 15
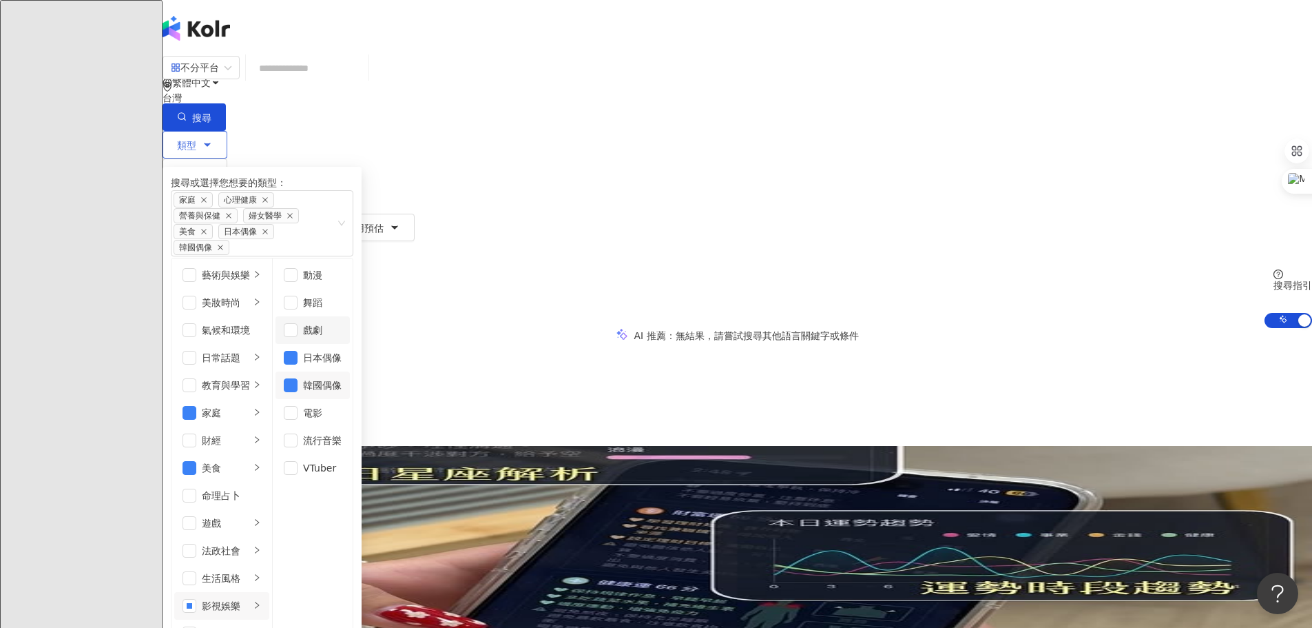
click at [342, 325] on div "戲劇" at bounding box center [322, 329] width 39 height 15
click at [342, 302] on div "舞蹈" at bounding box center [322, 302] width 39 height 15
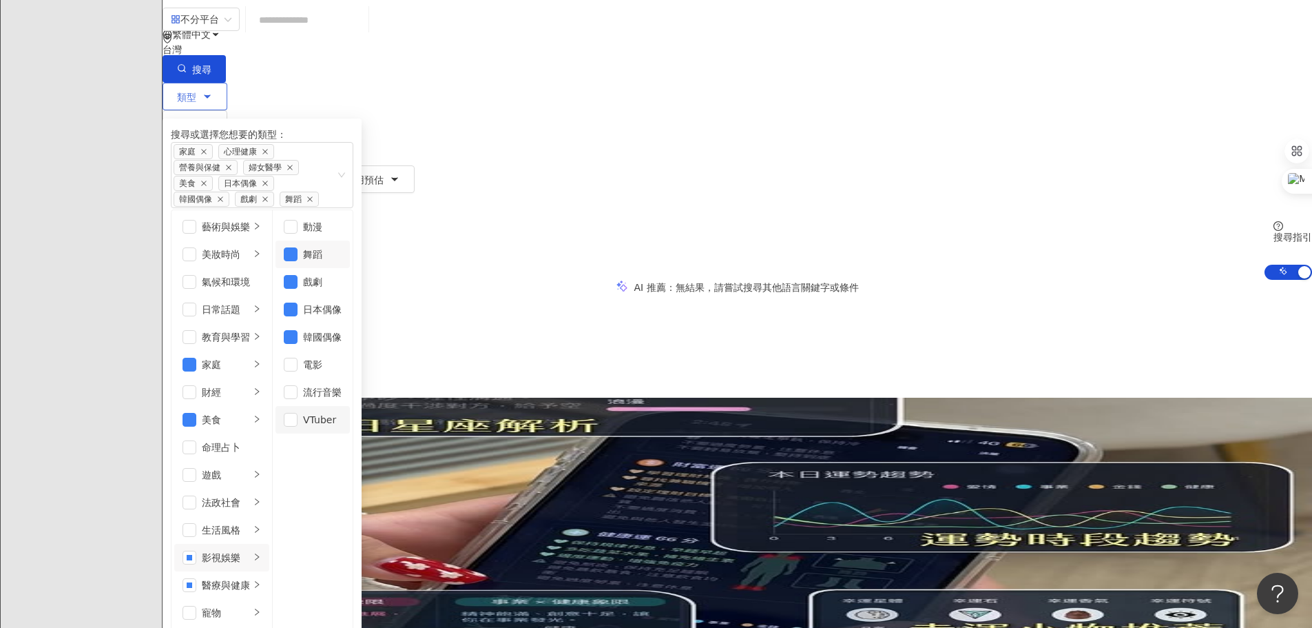
scroll to position [69, 0]
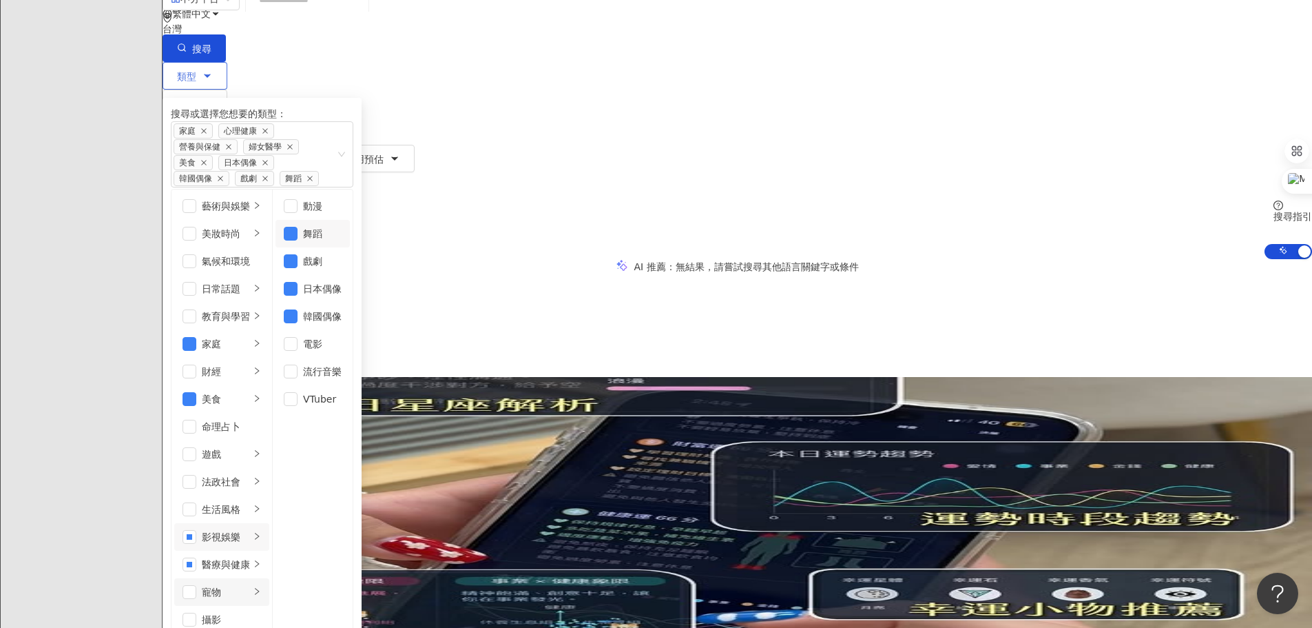
click at [250, 584] on div "寵物" at bounding box center [226, 591] width 48 height 15
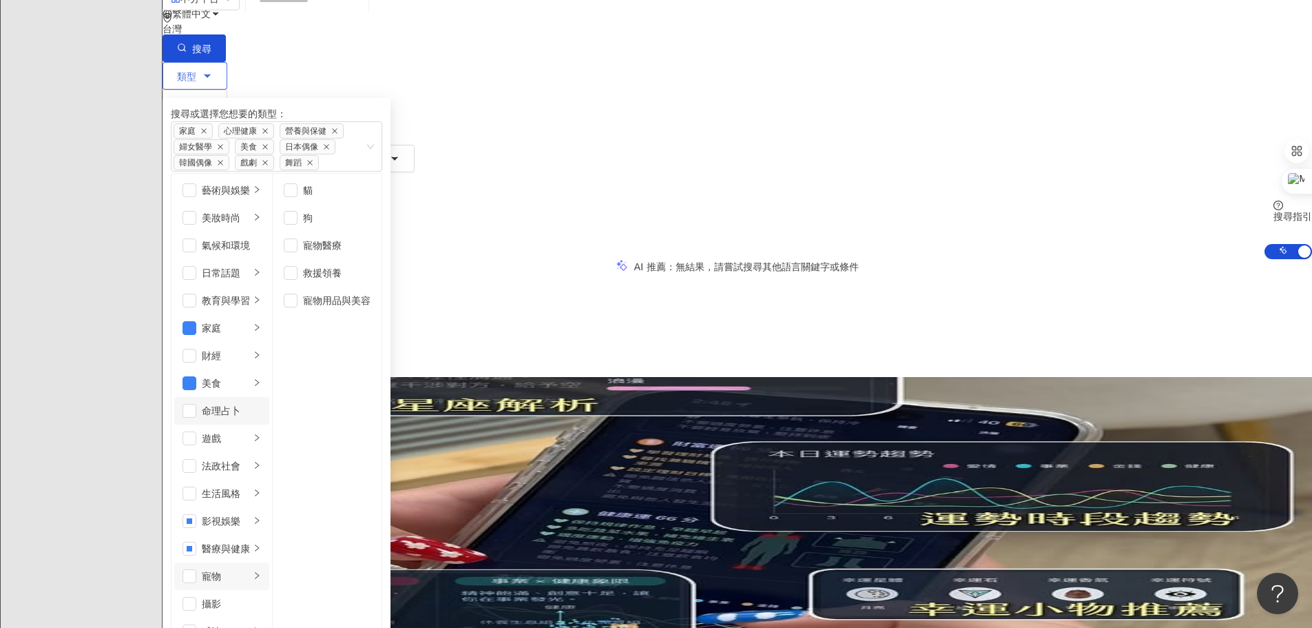
scroll to position [0, 0]
click at [250, 303] on div "教育與學習" at bounding box center [226, 300] width 48 height 15
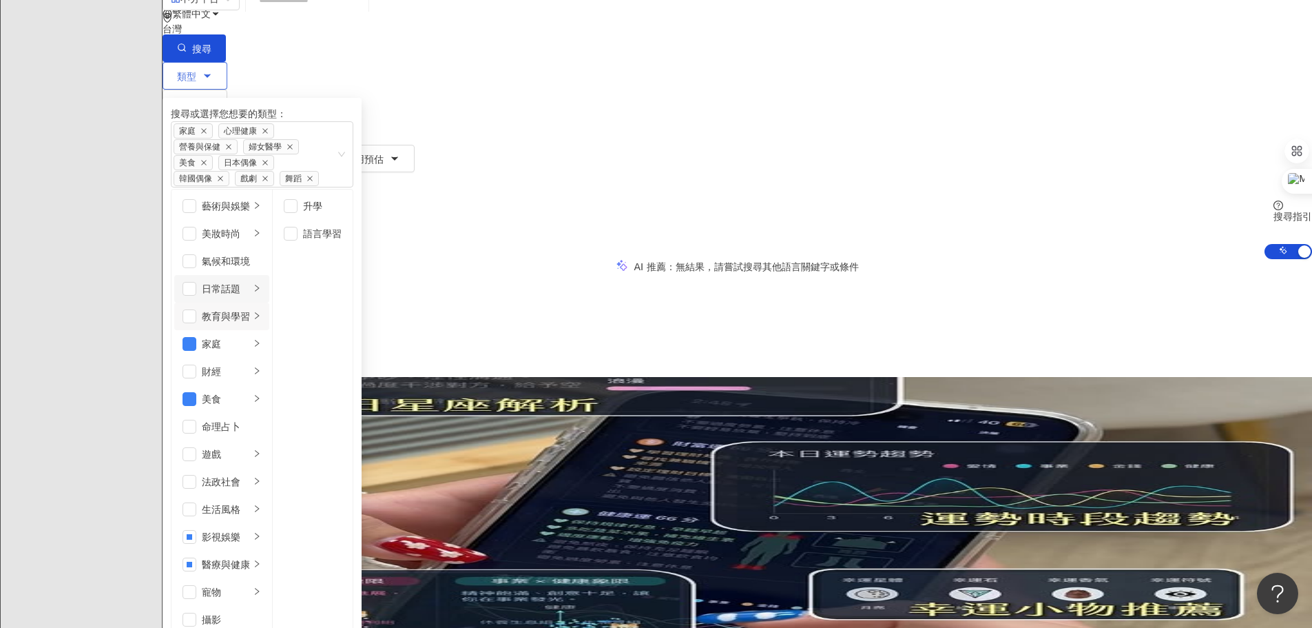
click at [250, 282] on div "日常話題" at bounding box center [226, 288] width 48 height 15
drag, startPoint x: 517, startPoint y: 247, endPoint x: 524, endPoint y: 253, distance: 9.3
click at [350, 248] on li "職場" at bounding box center [313, 261] width 74 height 28
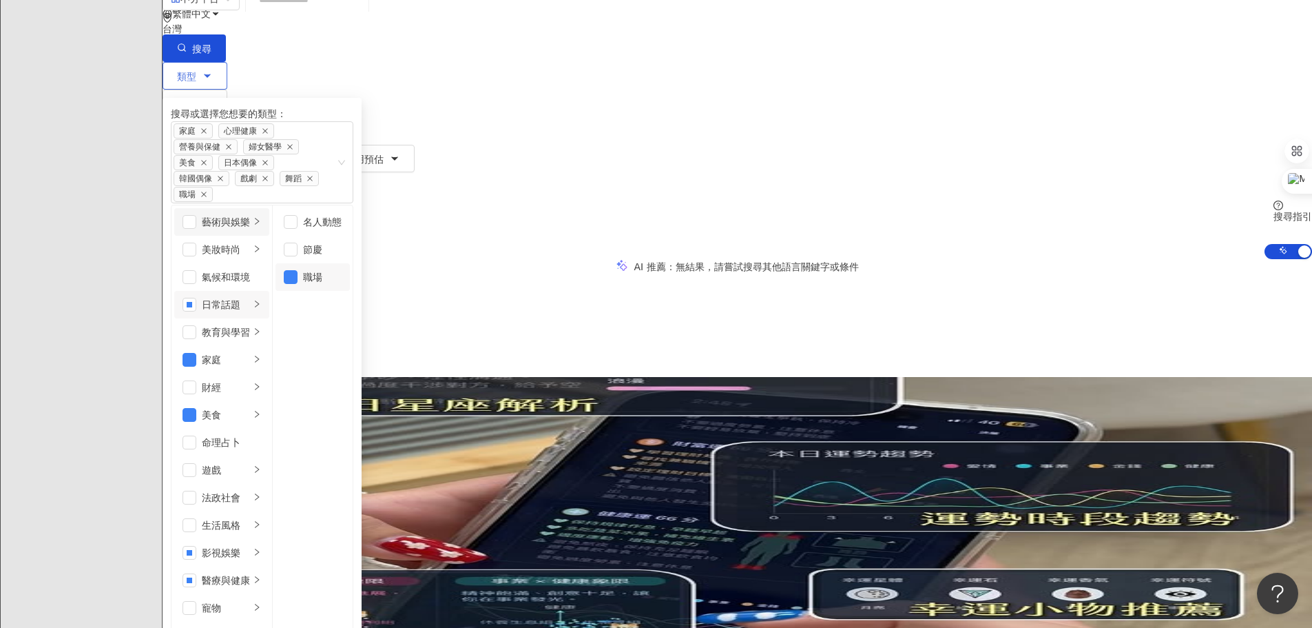
click at [250, 214] on div "藝術與娛樂" at bounding box center [226, 221] width 48 height 15
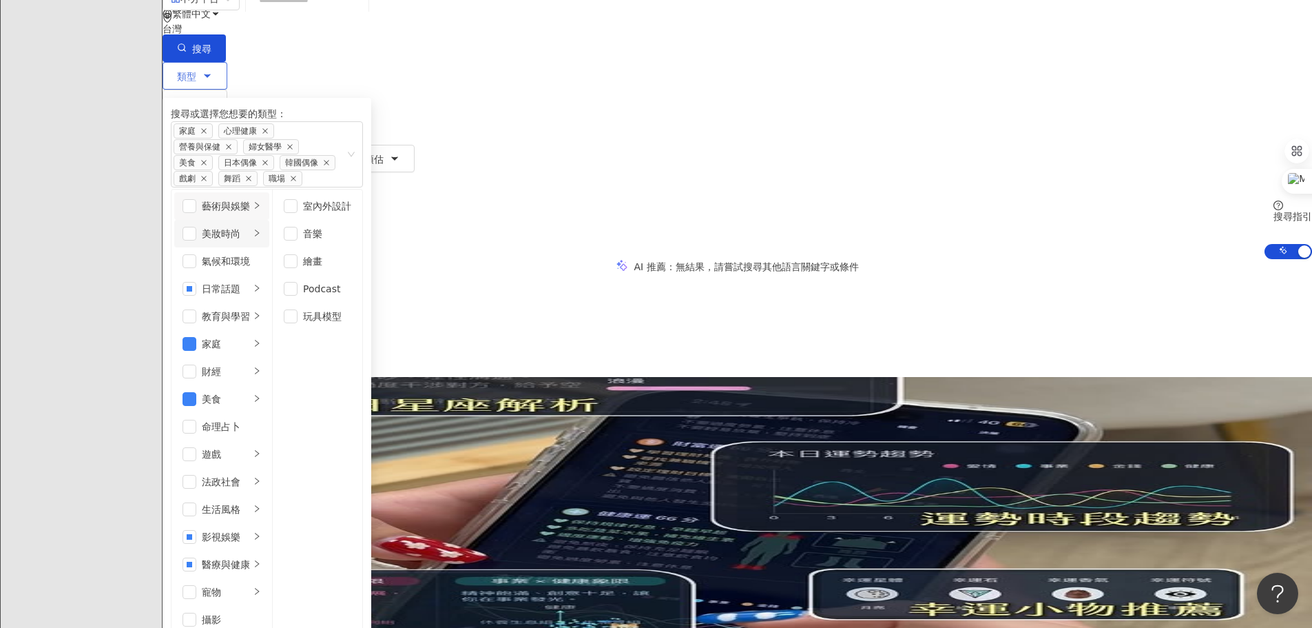
click at [250, 226] on div "美妝時尚" at bounding box center [226, 233] width 48 height 15
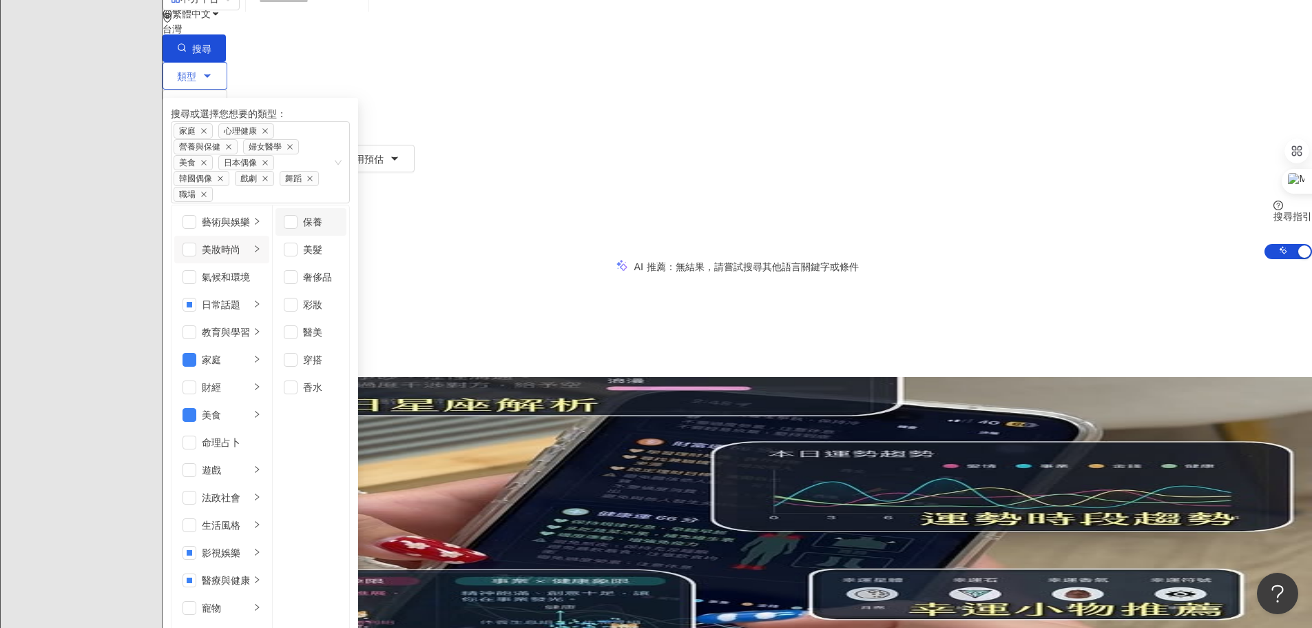
click at [338, 214] on div "保養" at bounding box center [320, 221] width 35 height 15
click at [338, 324] on div "醫美" at bounding box center [320, 331] width 35 height 15
click at [261, 276] on div "氣候和環境" at bounding box center [231, 276] width 59 height 15
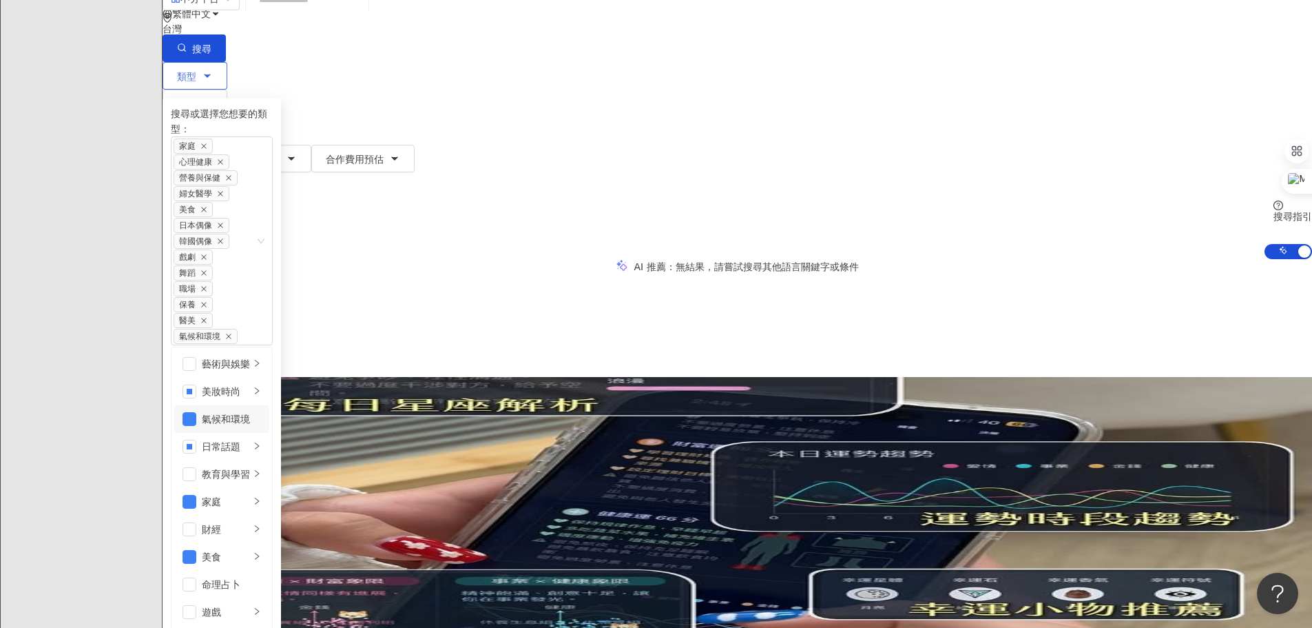
click at [261, 411] on div "氣候和環境" at bounding box center [231, 418] width 59 height 15
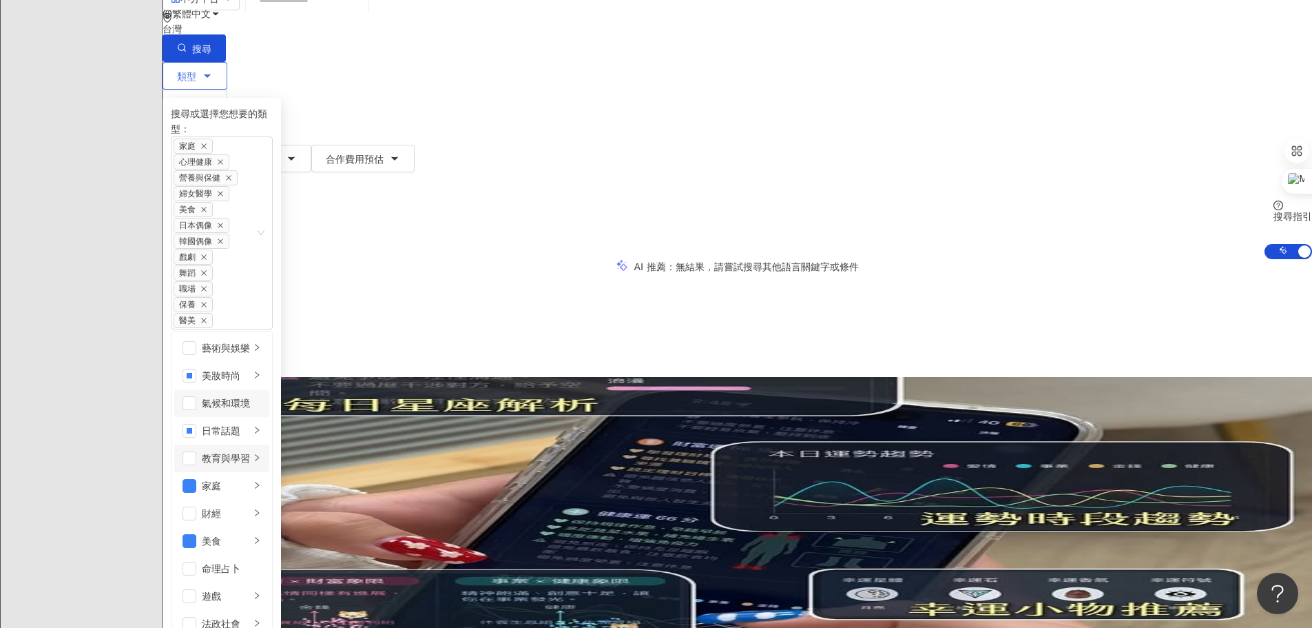
click at [269, 444] on li "教育與學習" at bounding box center [221, 458] width 95 height 28
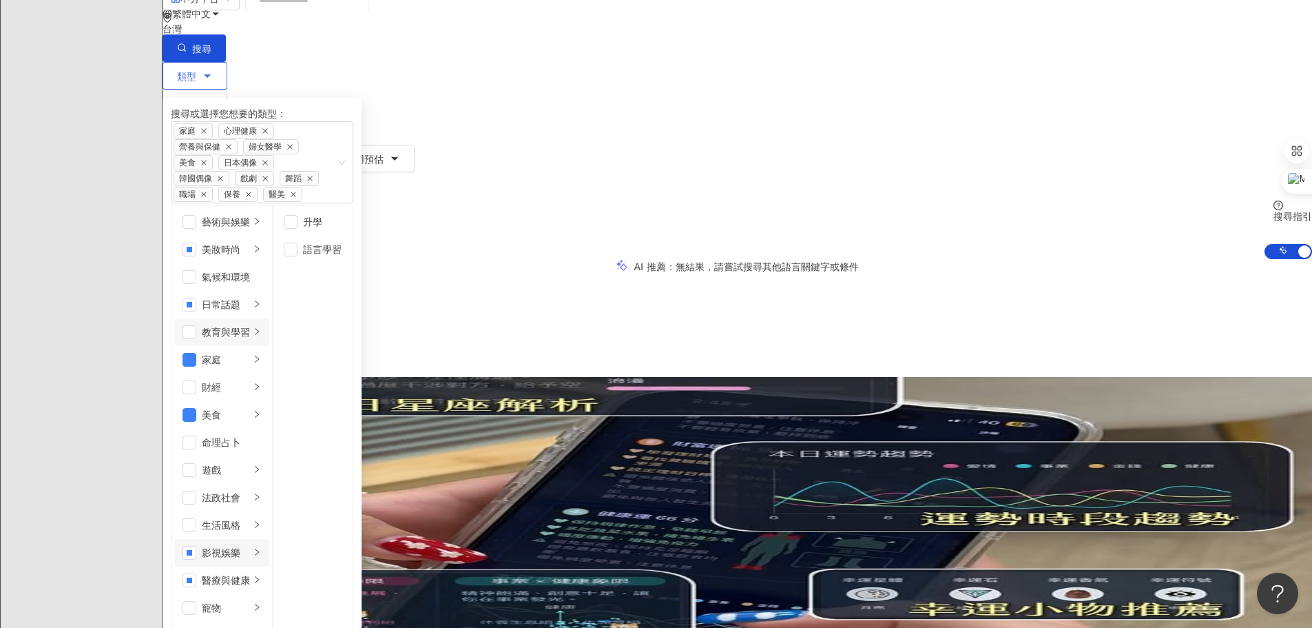
scroll to position [344, 0]
click at [250, 600] on div "寵物" at bounding box center [226, 607] width 48 height 15
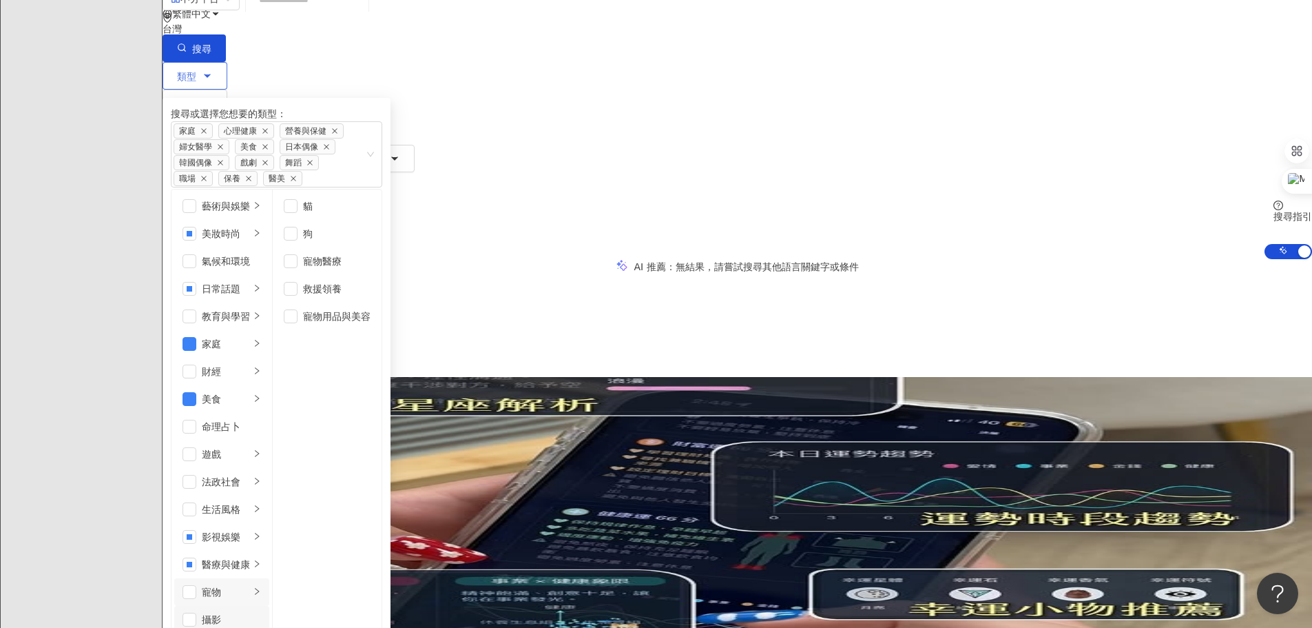
click at [261, 612] on div "攝影" at bounding box center [231, 619] width 59 height 15
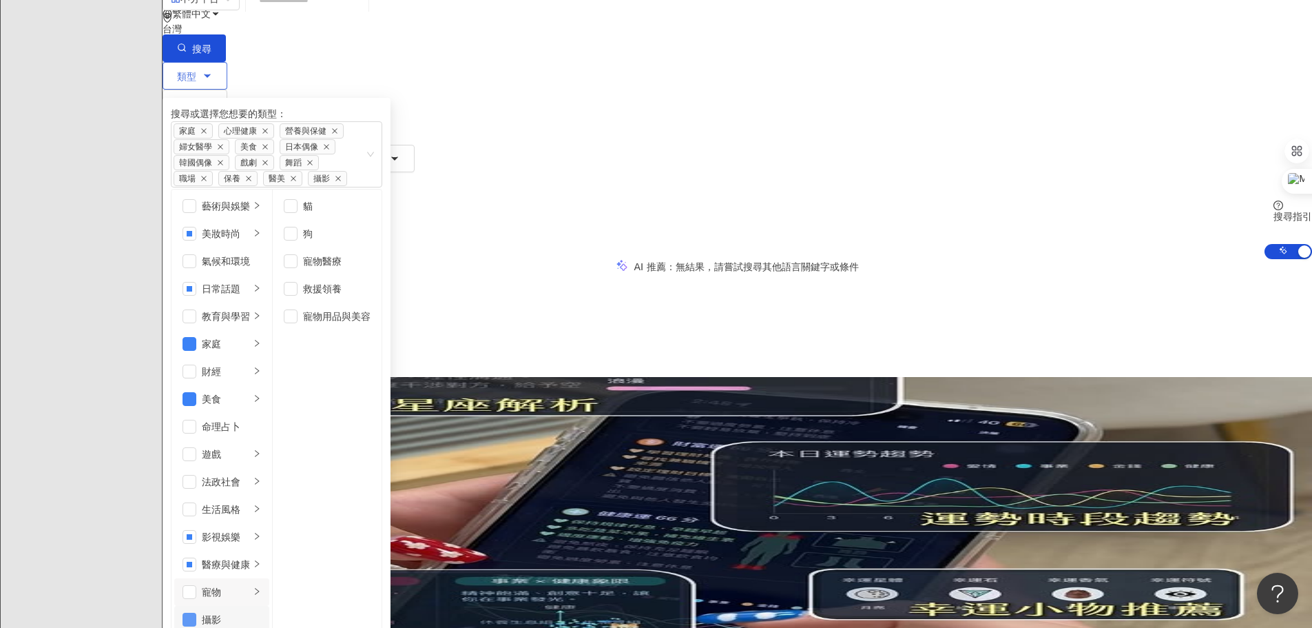
click at [196, 612] on span "button" at bounding box center [190, 619] width 14 height 14
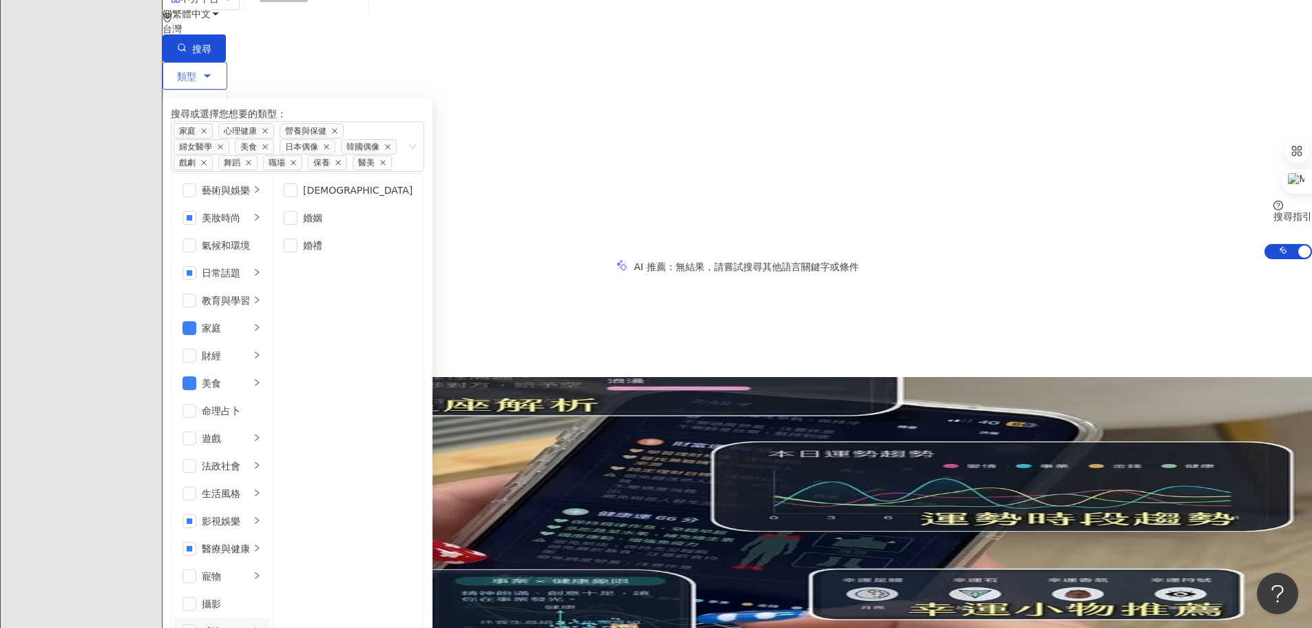
scroll to position [477, 0]
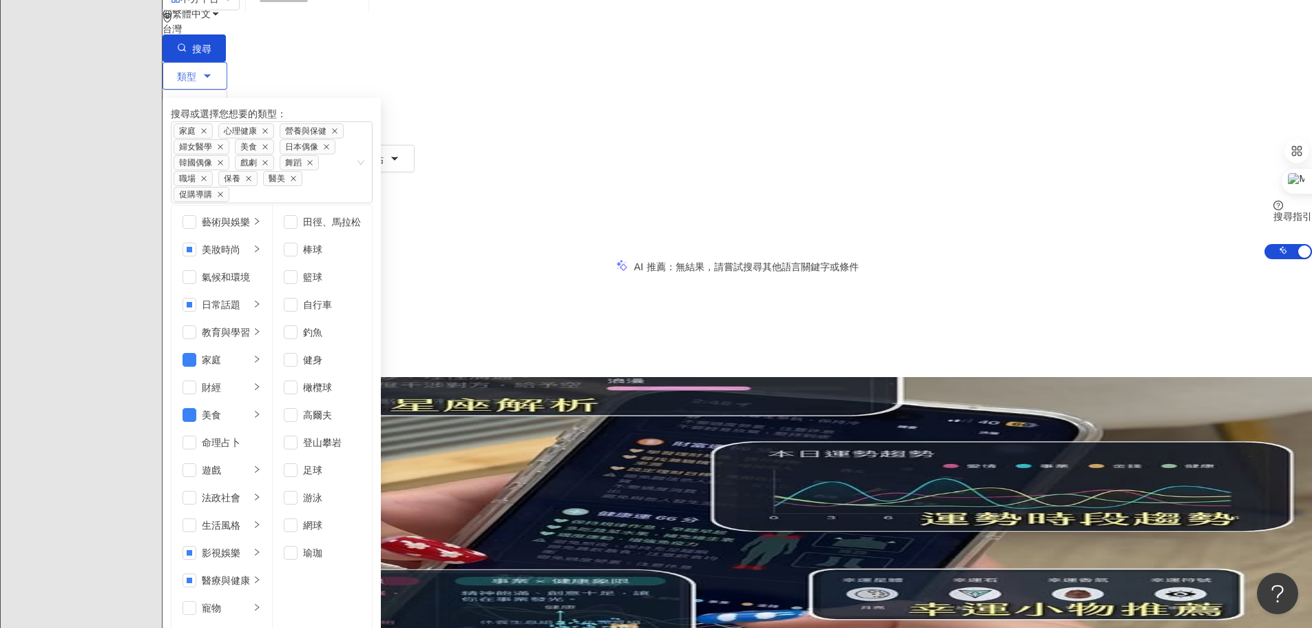
scroll to position [138, 0]
drag, startPoint x: 355, startPoint y: 259, endPoint x: 379, endPoint y: 277, distance: 30.0
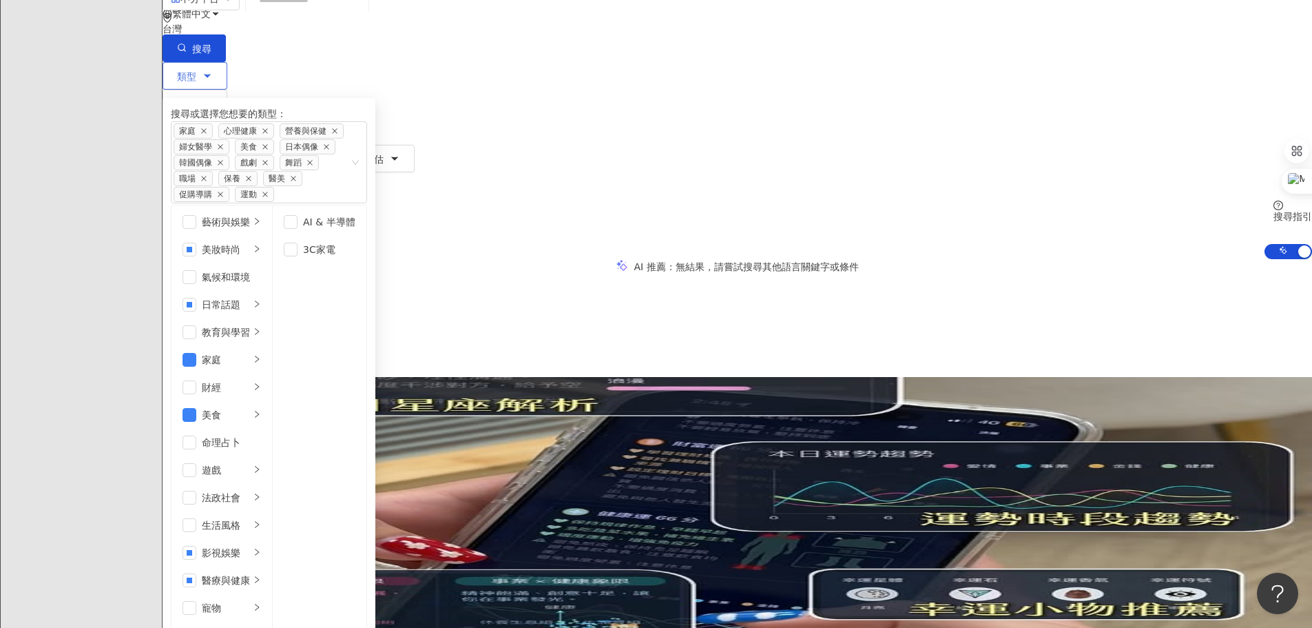
scroll to position [0, 0]
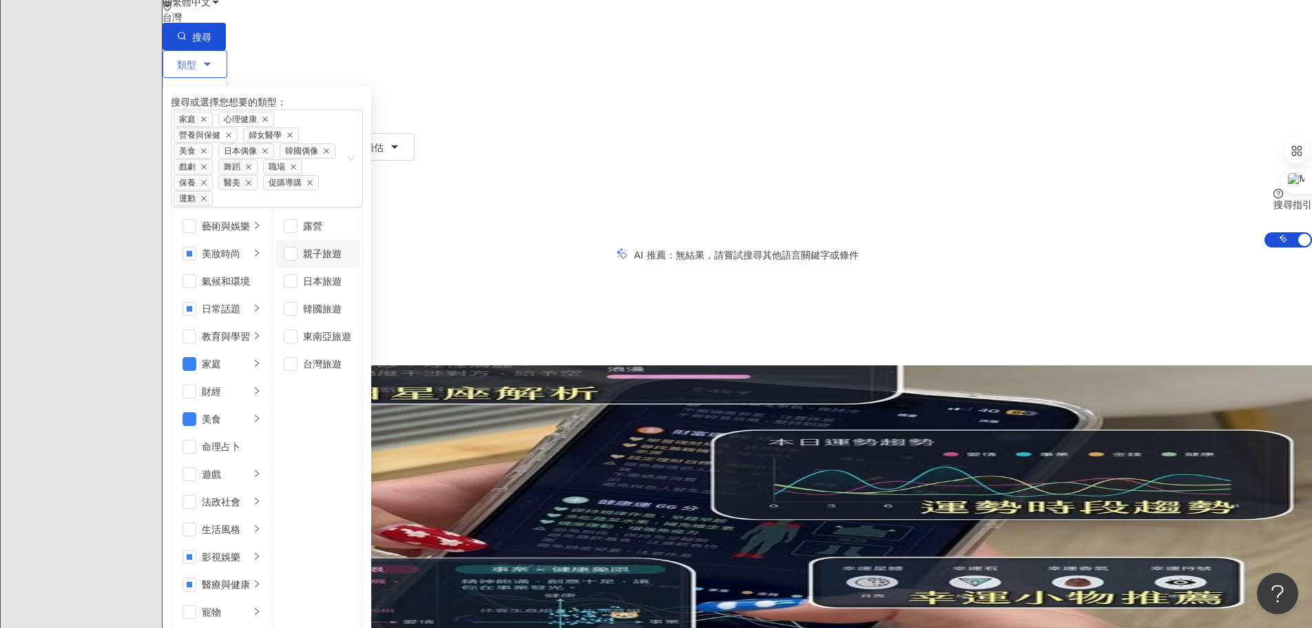
scroll to position [69, 0]
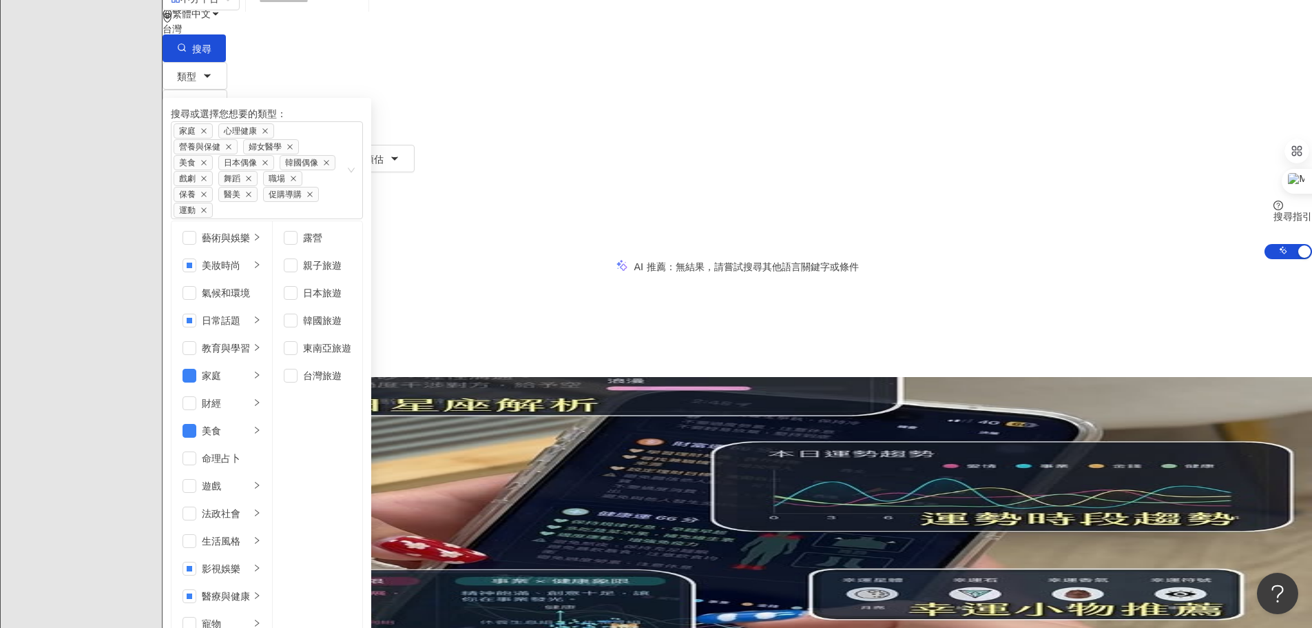
click at [725, 282] on div "共 10,000+ 筆 條件 ： 關鍵字：生活 重置 排序： 關聯性" at bounding box center [738, 329] width 1150 height 94
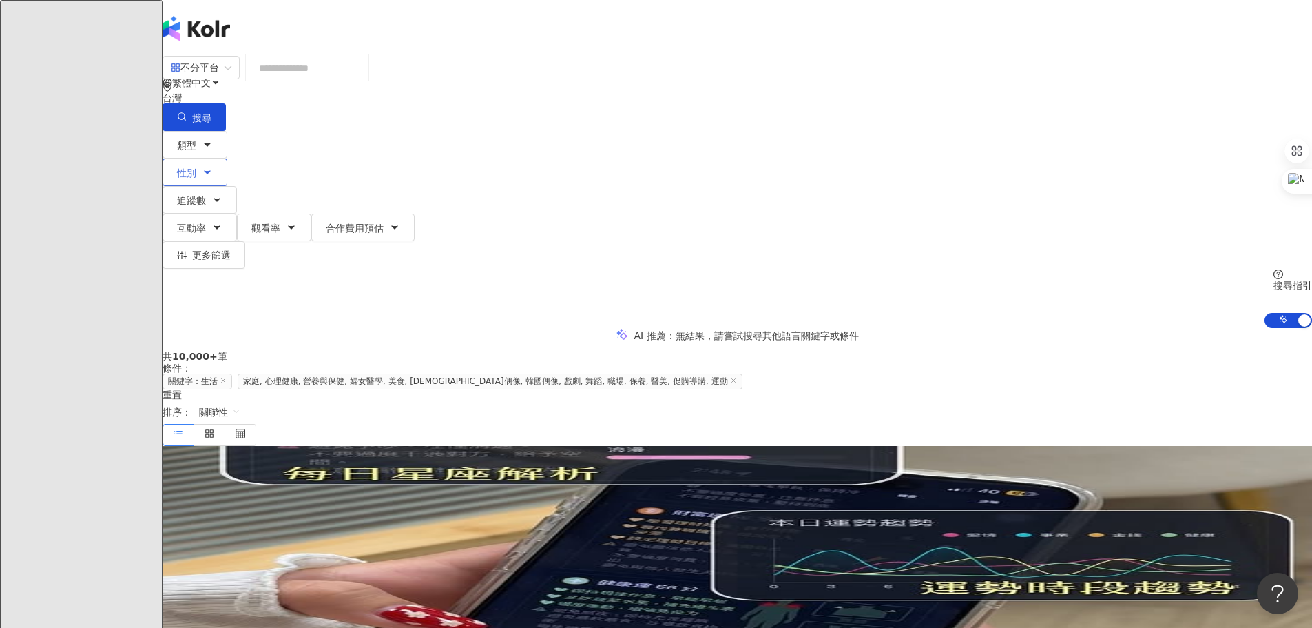
click at [227, 158] on button "性別" at bounding box center [195, 172] width 65 height 28
drag, startPoint x: 496, startPoint y: 132, endPoint x: 536, endPoint y: 156, distance: 46.7
click at [206, 195] on span "追蹤數" at bounding box center [191, 200] width 29 height 11
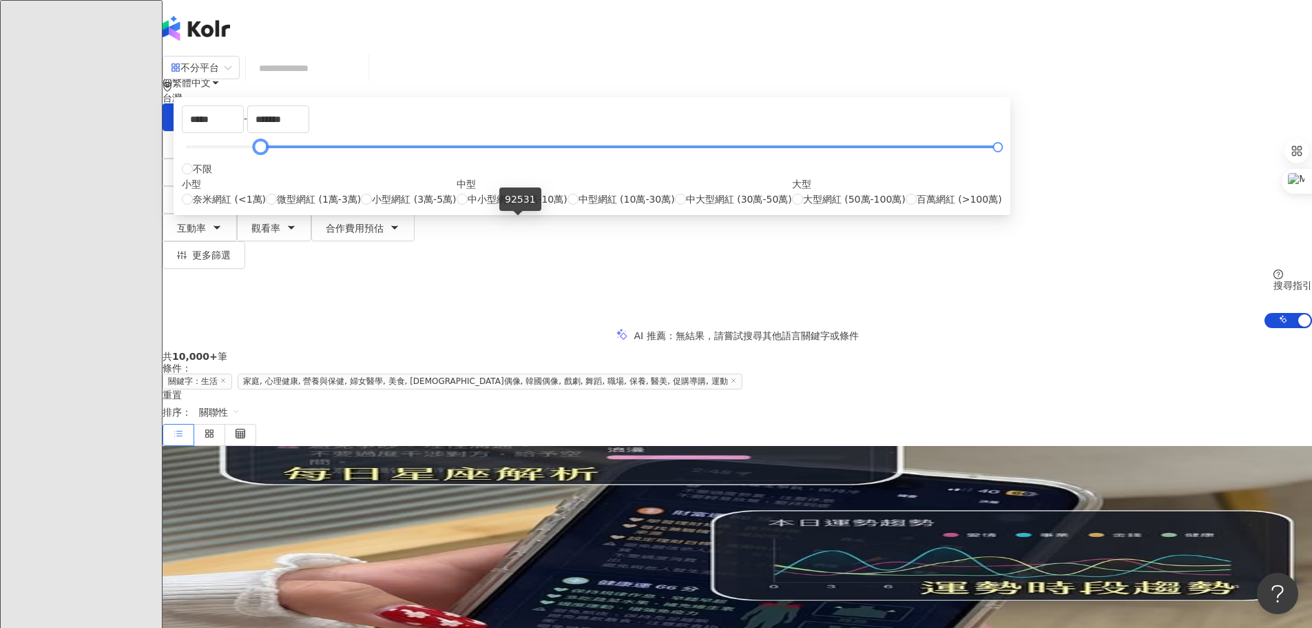
drag, startPoint x: 486, startPoint y: 224, endPoint x: 519, endPoint y: 225, distance: 33.1
click at [265, 151] on div at bounding box center [261, 147] width 8 height 8
click at [243, 132] on input "*****" at bounding box center [213, 119] width 61 height 26
drag, startPoint x: 530, startPoint y: 194, endPoint x: 475, endPoint y: 197, distance: 55.2
click at [475, 197] on div "***** - ******* 不限 小型 奈米網紅 (<1萬) 微型網紅 (1萬-3萬) 小型網紅 (3萬-5萬) 中型 中小型網紅 (5萬-10萬) 中型…" at bounding box center [592, 155] width 820 height 101
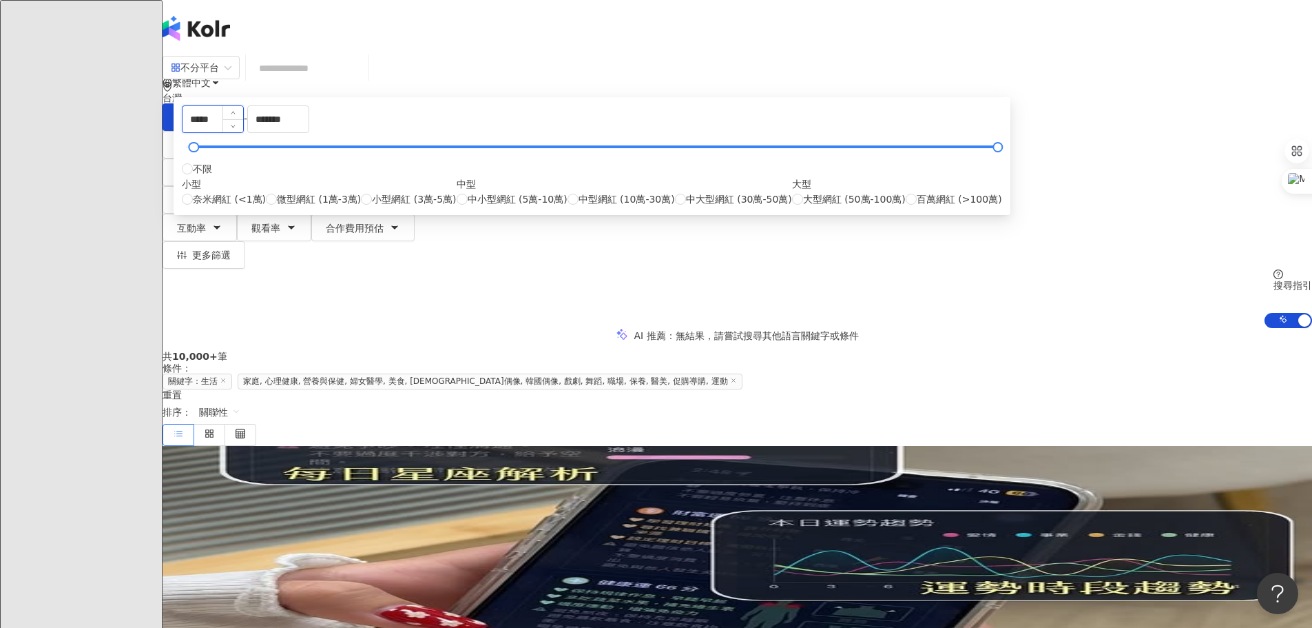
click at [243, 132] on input "*****" at bounding box center [213, 119] width 61 height 26
type input "******"
click at [960, 328] on div "AI 推薦 ： 無結果，請嘗試搜尋其他語言關鍵字或條件" at bounding box center [738, 335] width 1150 height 14
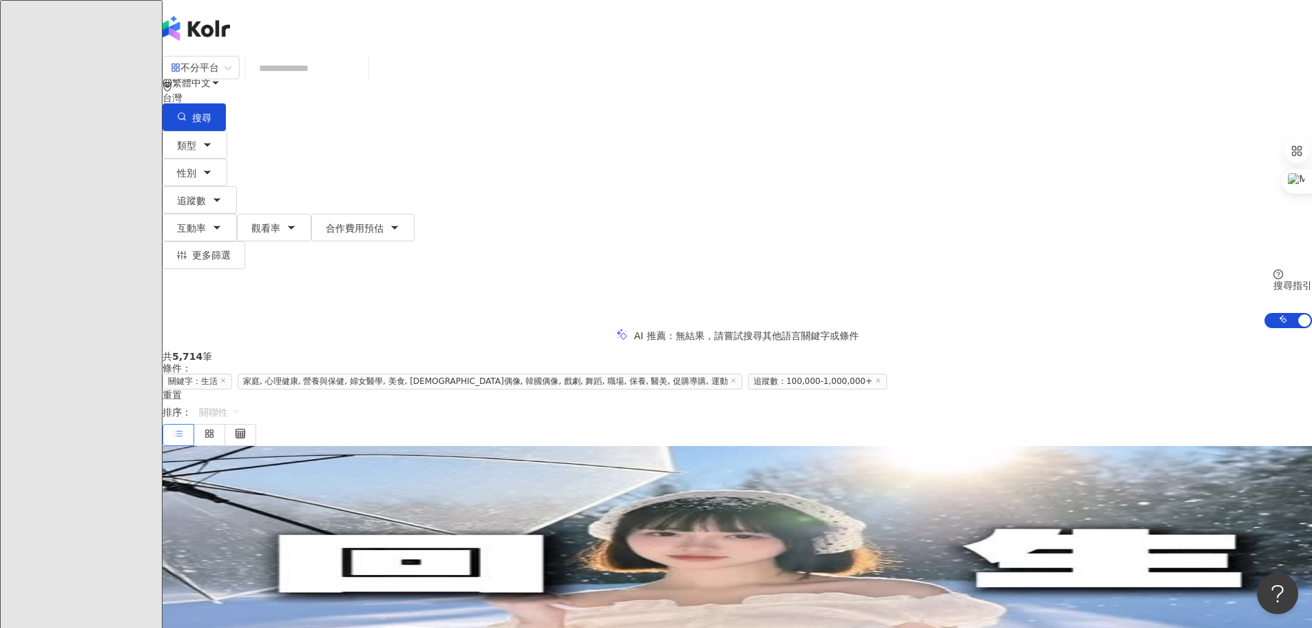
click at [240, 401] on span "關聯性" at bounding box center [219, 412] width 41 height 22
click at [1053, 332] on div "追蹤數" at bounding box center [1061, 333] width 34 height 15
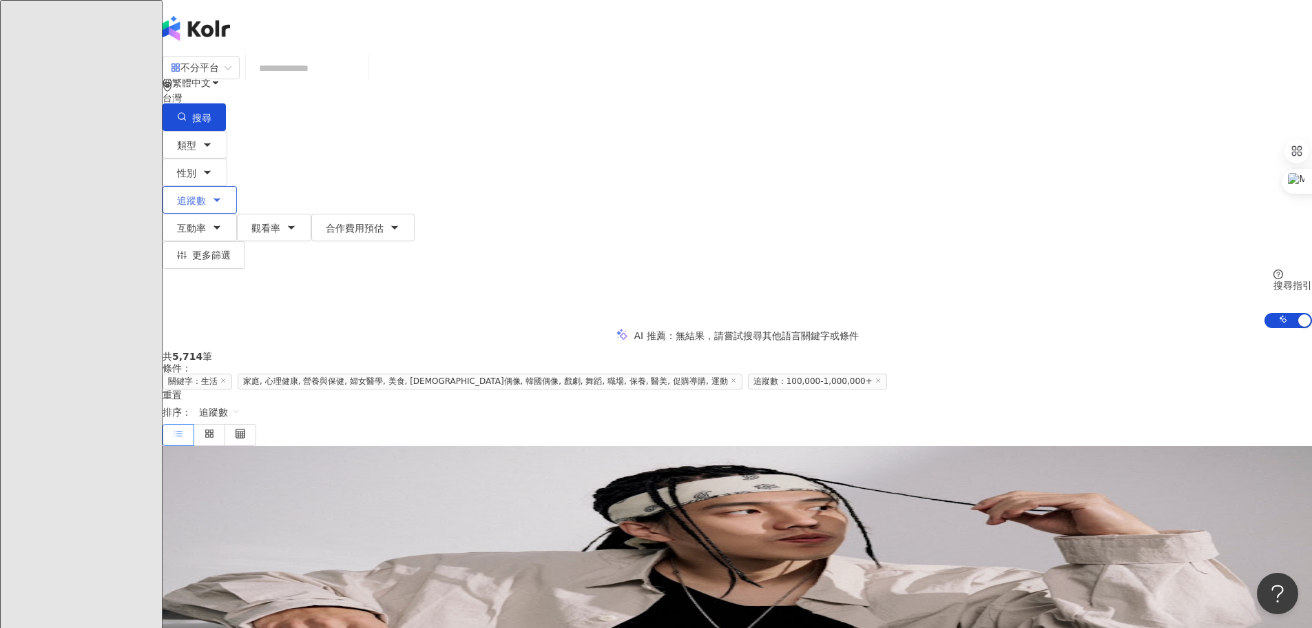
click at [237, 186] on button "追蹤數" at bounding box center [200, 200] width 74 height 28
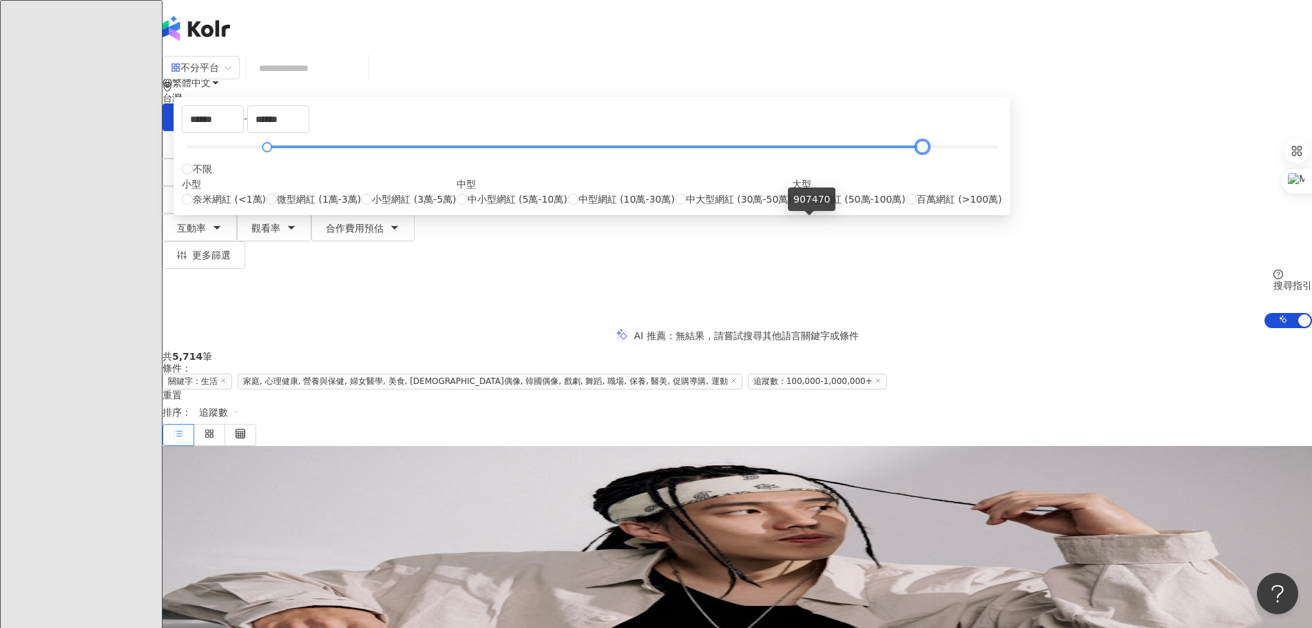
drag, startPoint x: 842, startPoint y: 225, endPoint x: 809, endPoint y: 227, distance: 33.1
click at [919, 151] on div at bounding box center [923, 147] width 8 height 8
click at [309, 132] on input "******" at bounding box center [278, 119] width 61 height 26
type input "******"
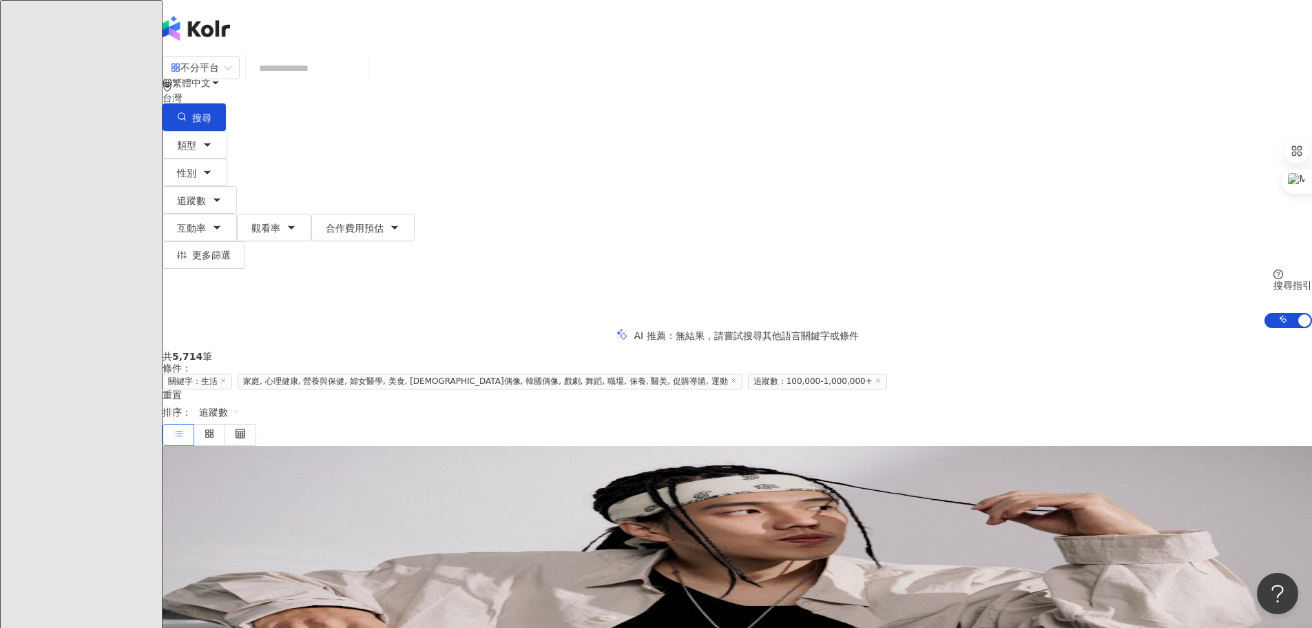
click at [925, 328] on div "AI 推薦 ： 無結果，請嘗試搜尋其他語言關鍵字或條件" at bounding box center [738, 335] width 1150 height 14
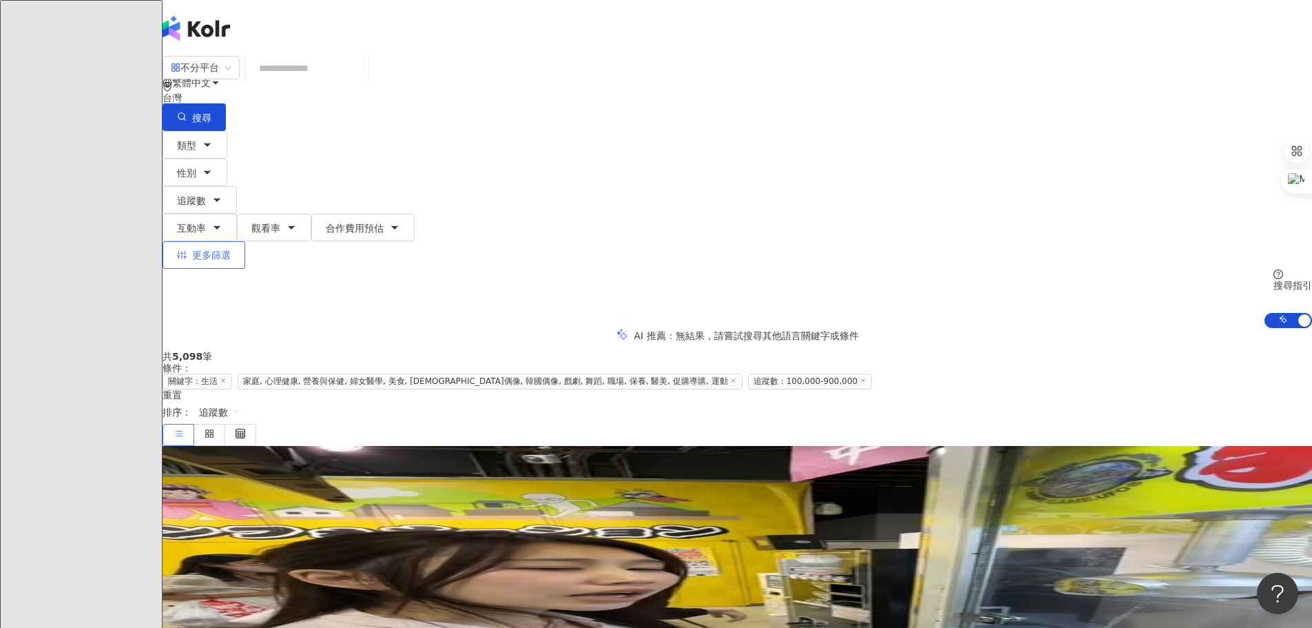
click at [245, 241] on button "更多篩選" at bounding box center [204, 255] width 83 height 28
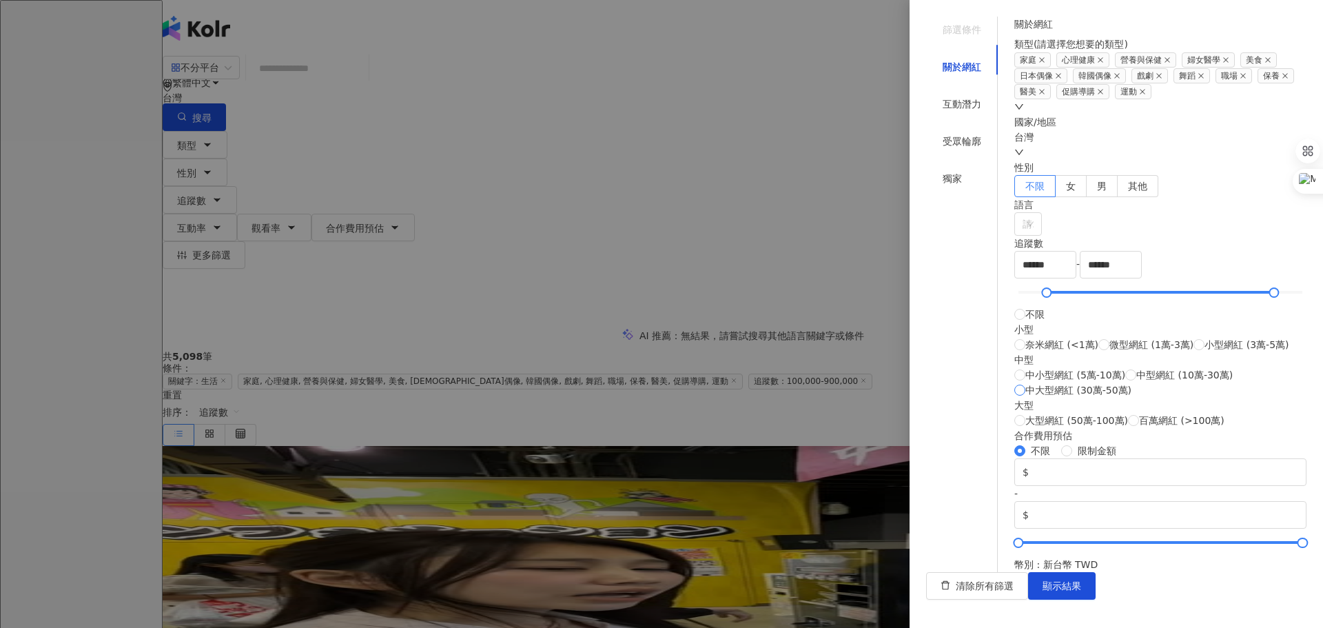
scroll to position [445, 0]
click at [964, 97] on div "互動潛力" at bounding box center [962, 104] width 72 height 26
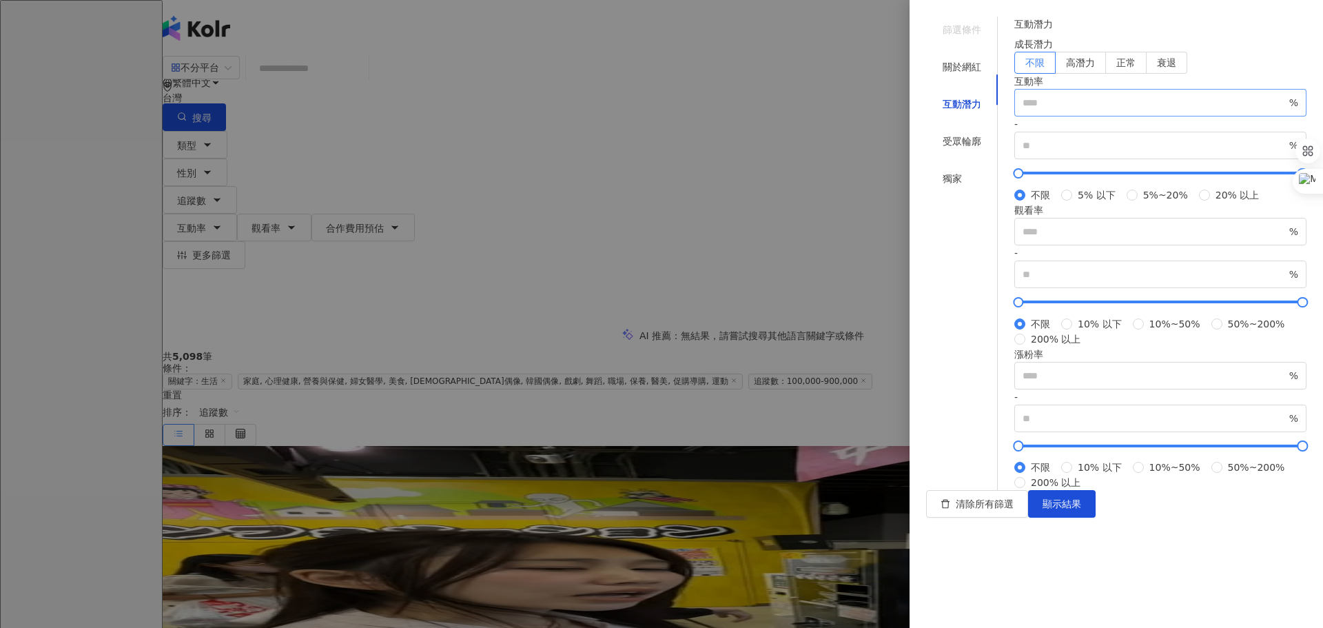
scroll to position [0, 0]
click at [1137, 203] on span "5%~20%" at bounding box center [1165, 194] width 56 height 15
type input "*"
type input "**"
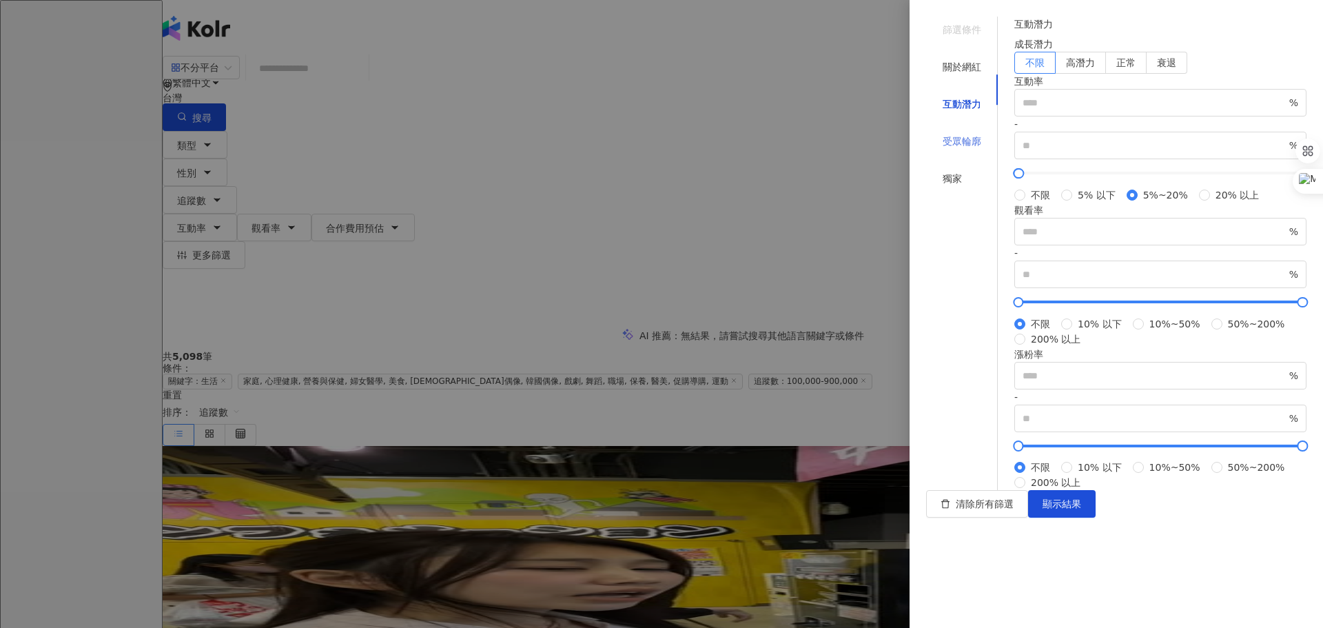
click at [964, 128] on div "受眾輪廓" at bounding box center [962, 141] width 72 height 26
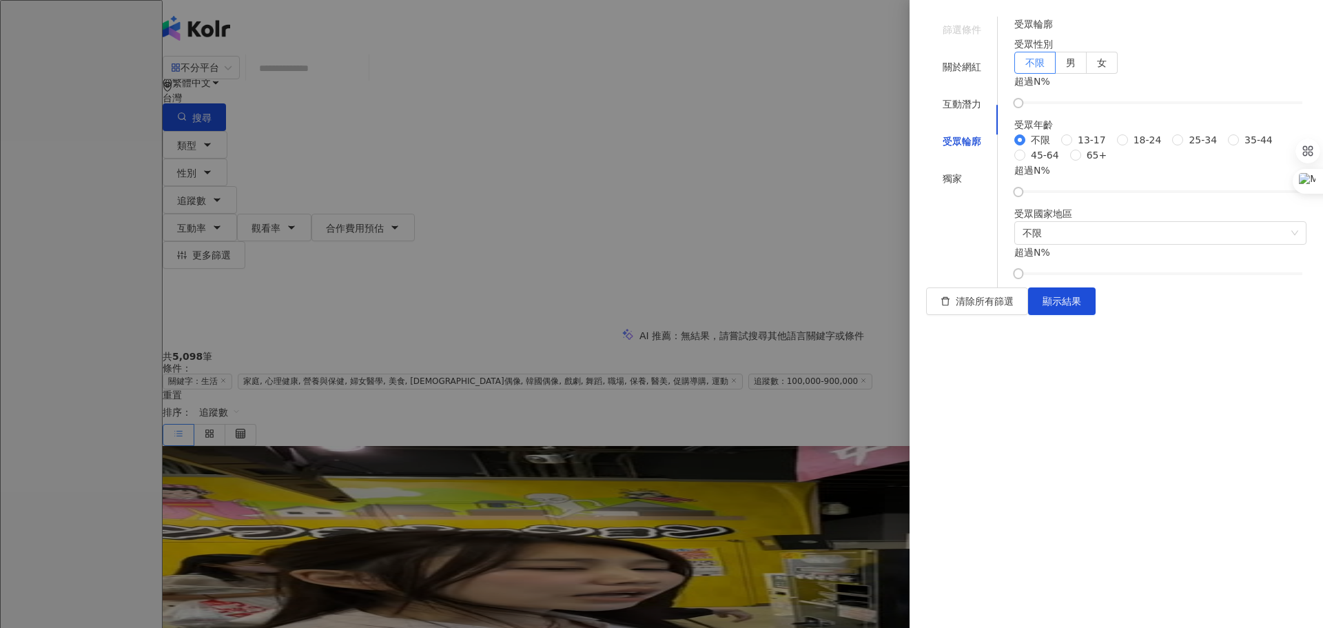
scroll to position [41, 0]
click at [1183, 147] on span "25-34" at bounding box center [1202, 139] width 39 height 15
click at [1090, 244] on span "不限" at bounding box center [1160, 233] width 276 height 22
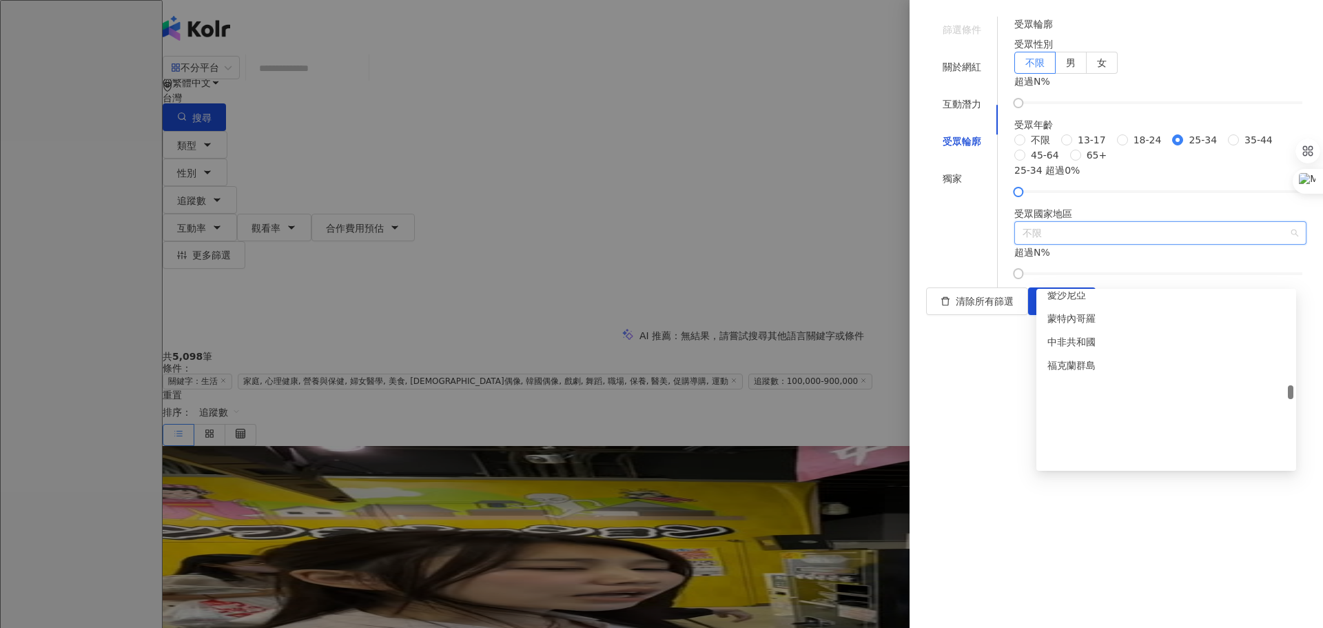
scroll to position [2962, 0]
click at [1092, 345] on div "台灣" at bounding box center [1166, 338] width 238 height 15
click at [955, 165] on div "獨家" at bounding box center [962, 178] width 72 height 26
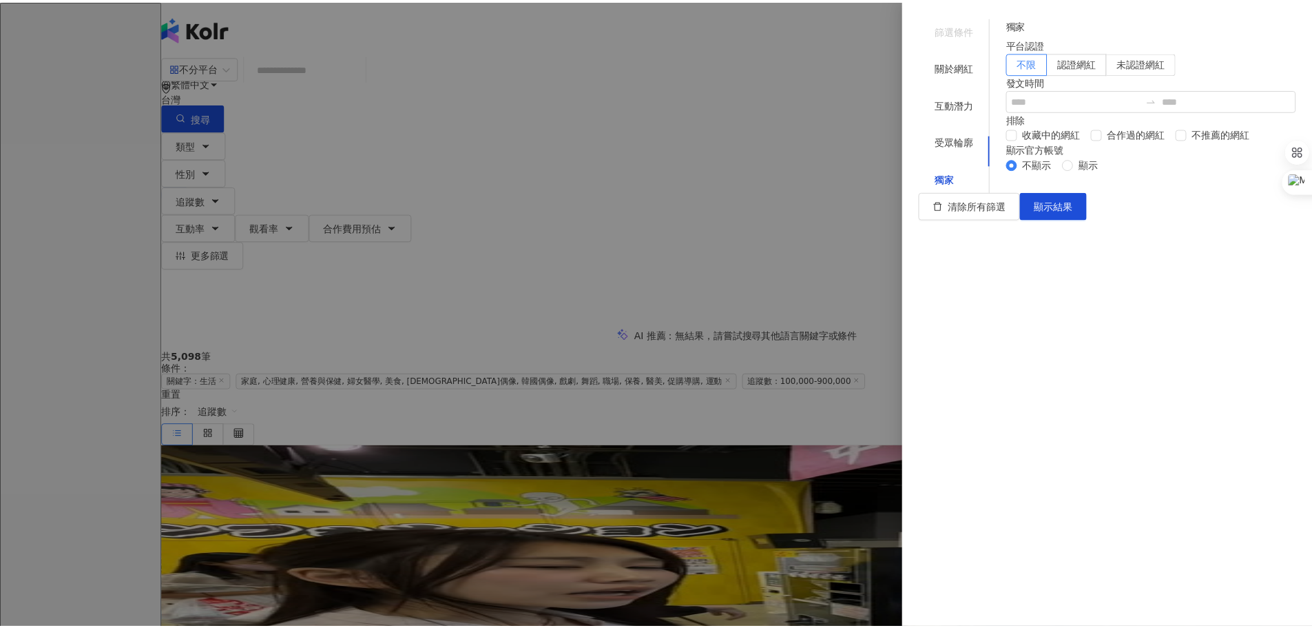
scroll to position [0, 0]
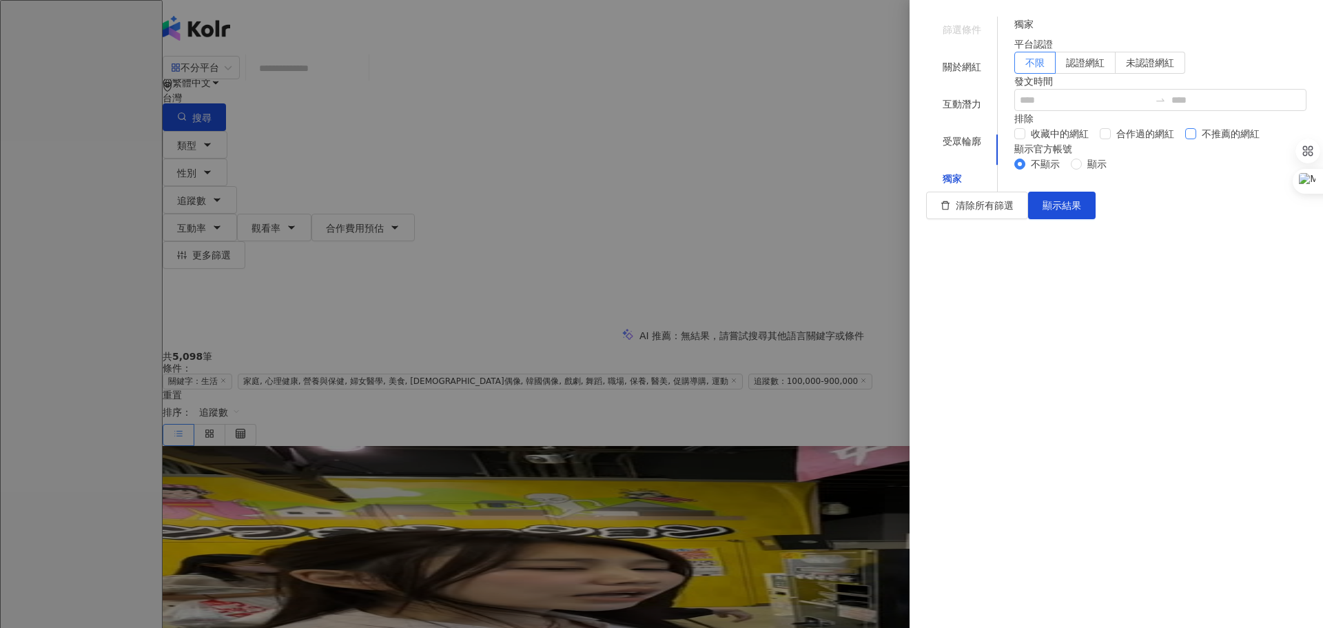
click at [1196, 141] on span "不推薦的網紅" at bounding box center [1230, 133] width 69 height 15
click at [1095, 219] on button "顯示結果" at bounding box center [1062, 205] width 68 height 28
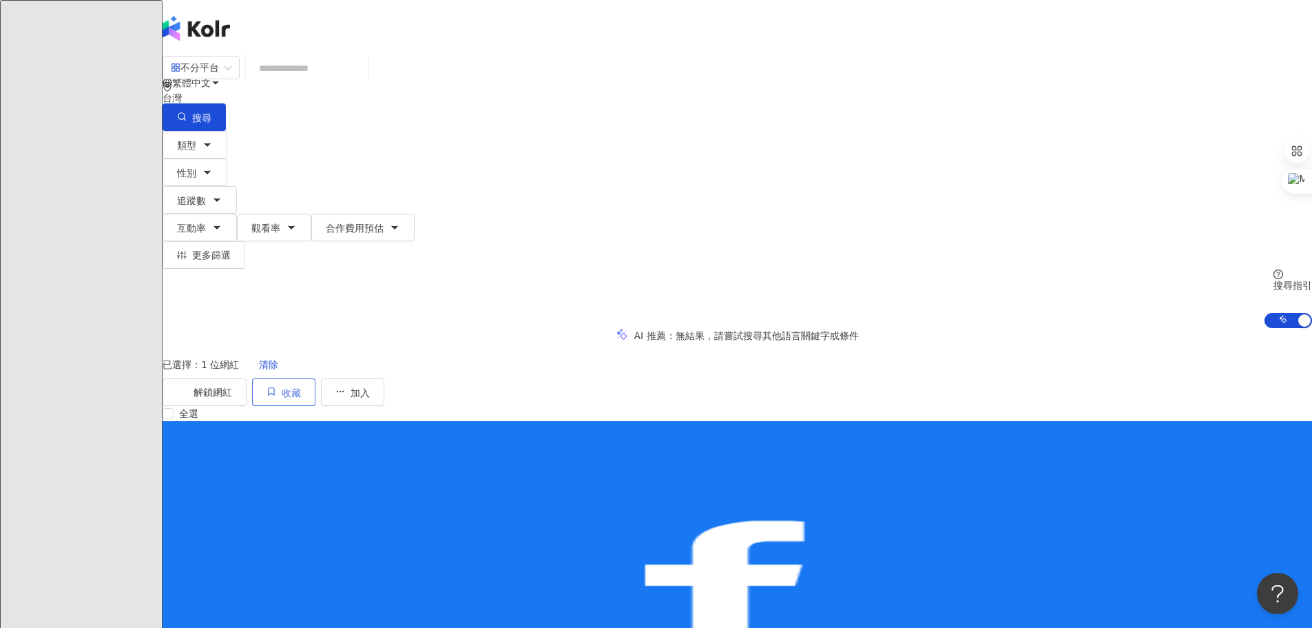
click at [301, 387] on span "收藏" at bounding box center [291, 392] width 19 height 11
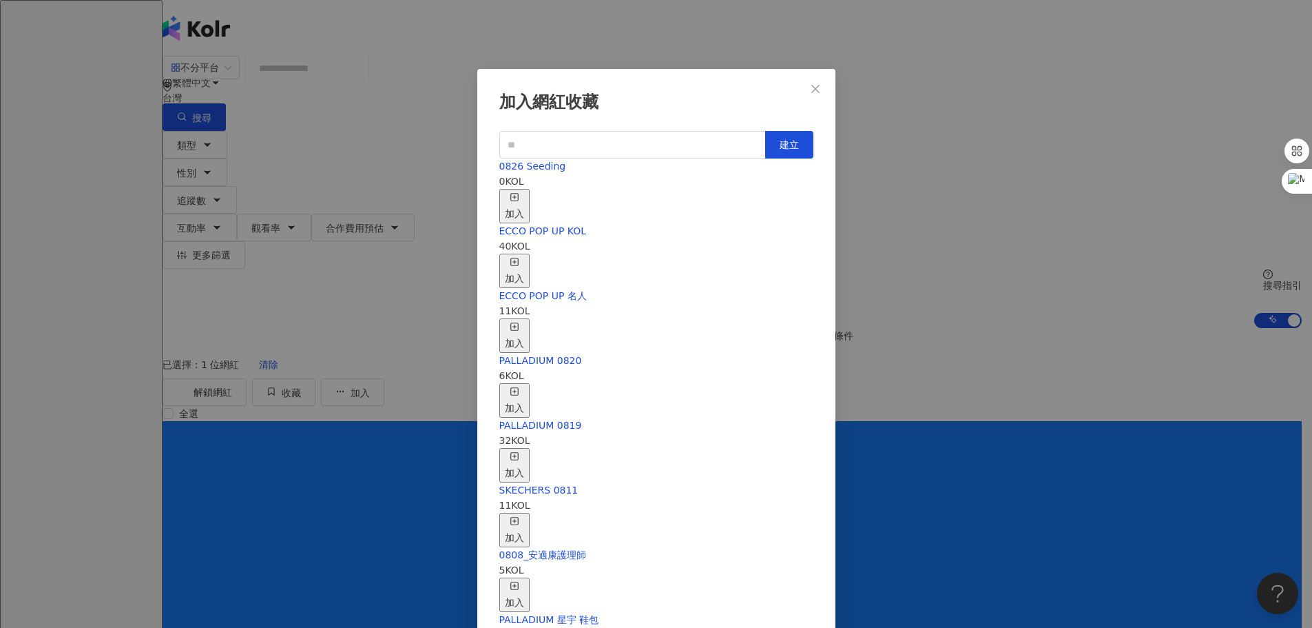
click at [687, 188] on div "0826 Seeding 0 KOL 加入" at bounding box center [656, 190] width 314 height 65
click at [524, 192] on div "加入" at bounding box center [514, 206] width 19 height 30
click at [914, 105] on div "加入網紅收藏 建立 0826 Seeding 1 KOL 已加入 ECCO POP UP KOL 40 KOL 加入 ECCO POP UP 名人 11 KO…" at bounding box center [656, 314] width 1312 height 628
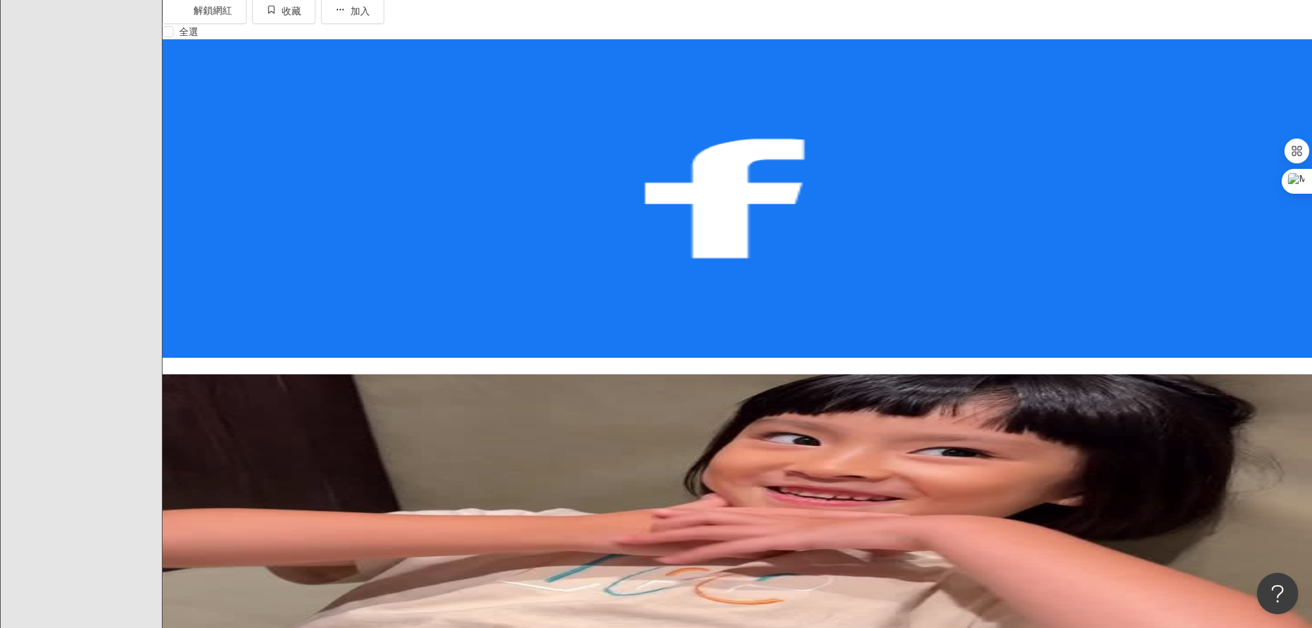
scroll to position [344, 0]
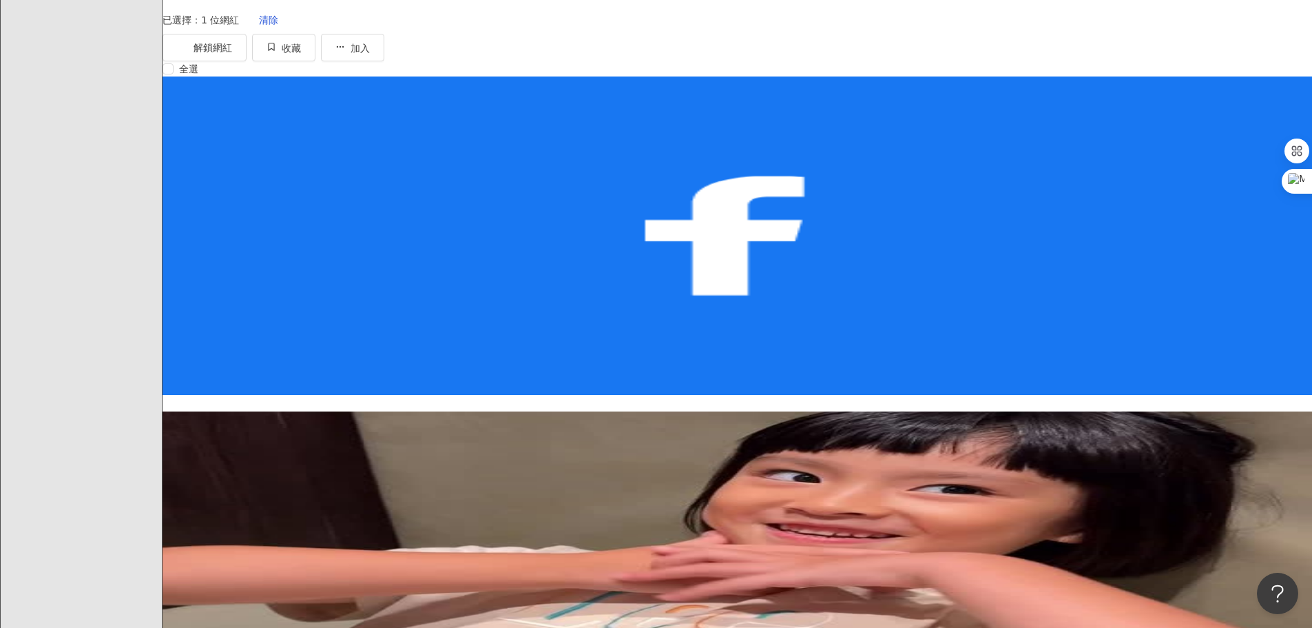
click at [170, 627] on icon at bounding box center [167, 632] width 6 height 8
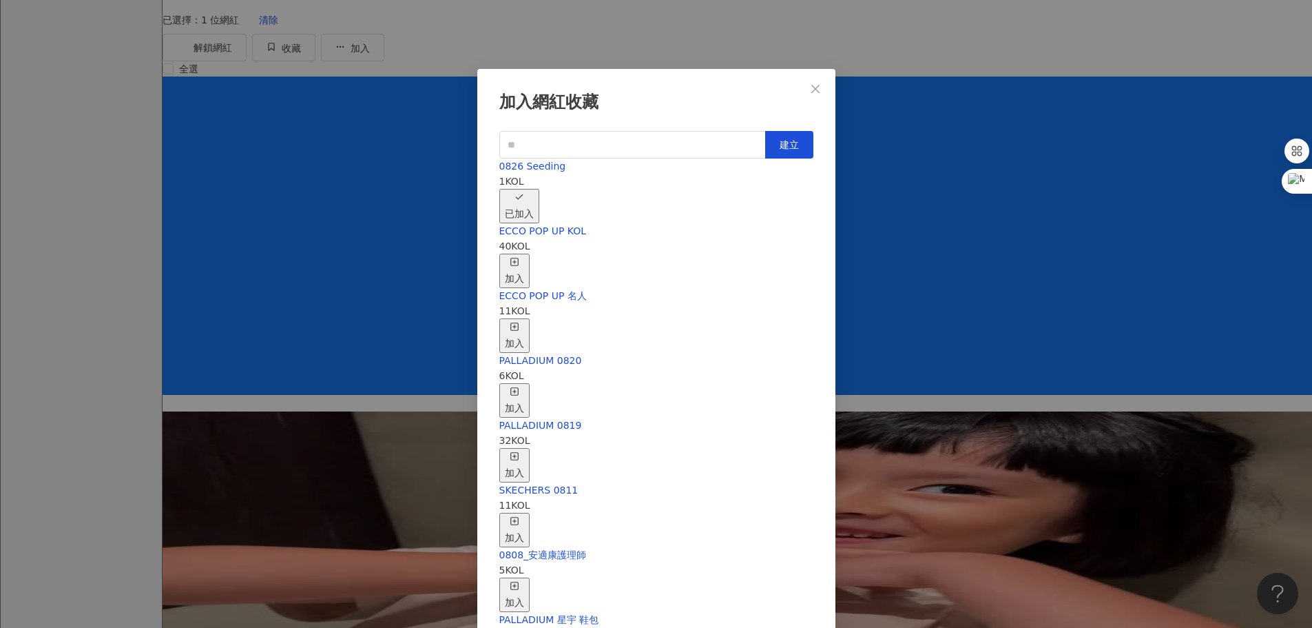
click at [906, 169] on div "加入網紅收藏 建立 0826 Seeding 1 KOL 已加入 ECCO POP UP KOL 40 KOL 加入 ECCO POP UP 名人 11 KO…" at bounding box center [656, 314] width 1312 height 628
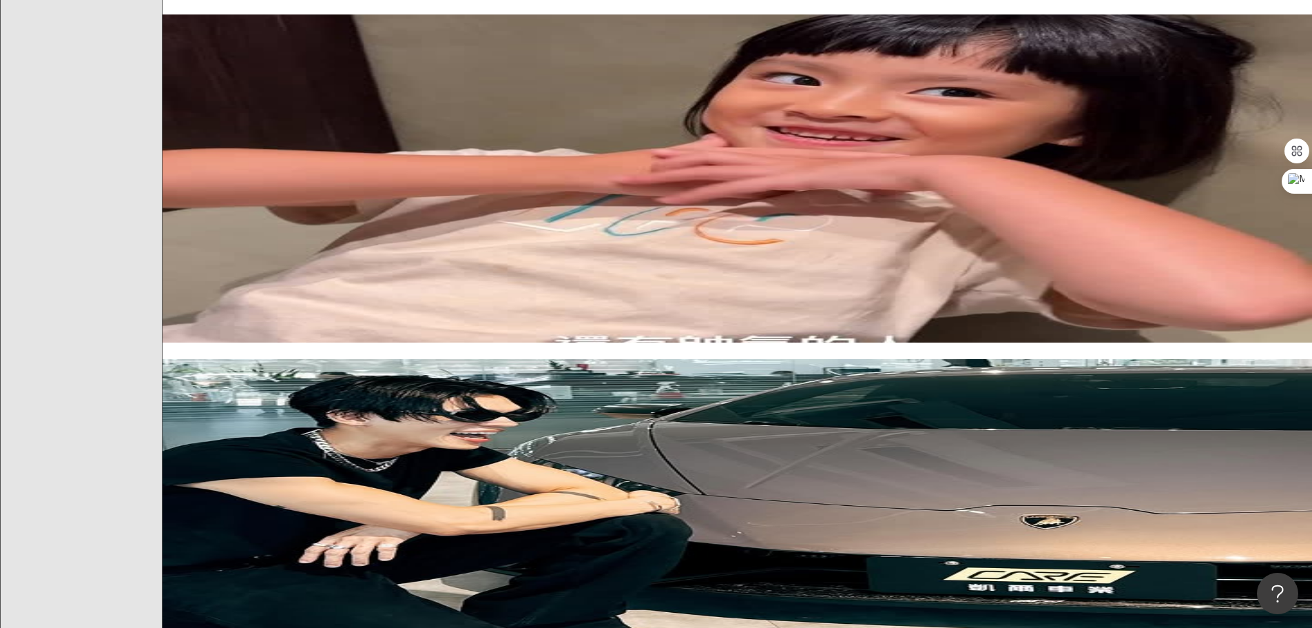
scroll to position [758, 0]
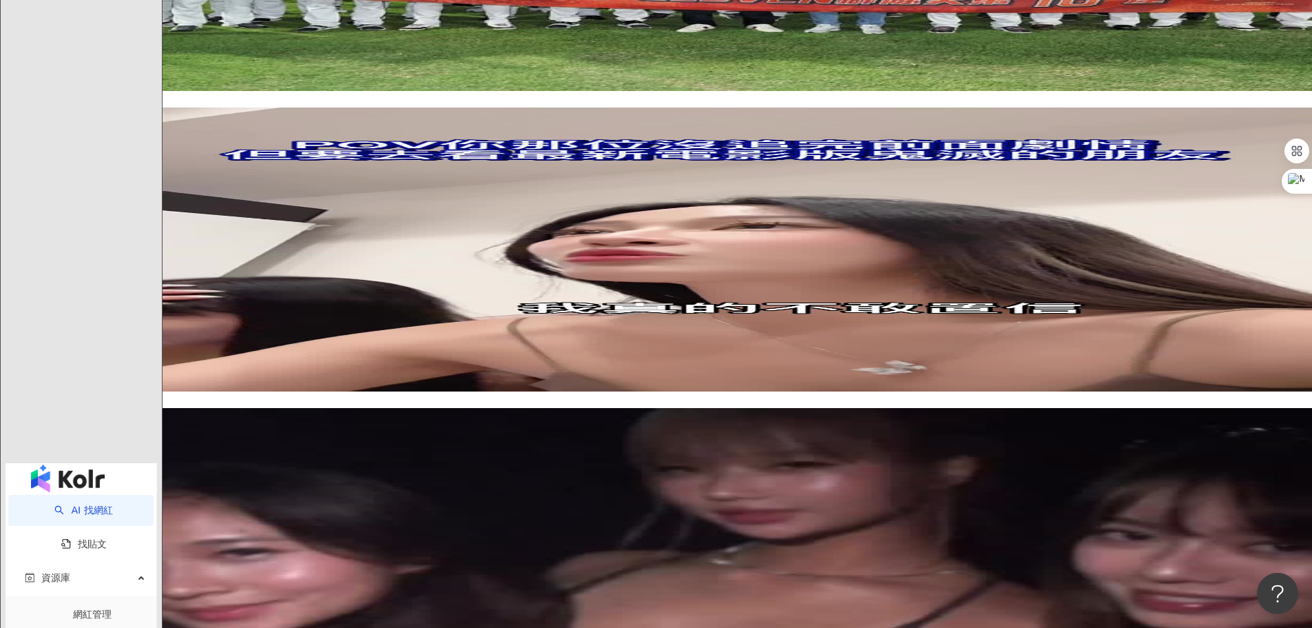
scroll to position [2342, 0]
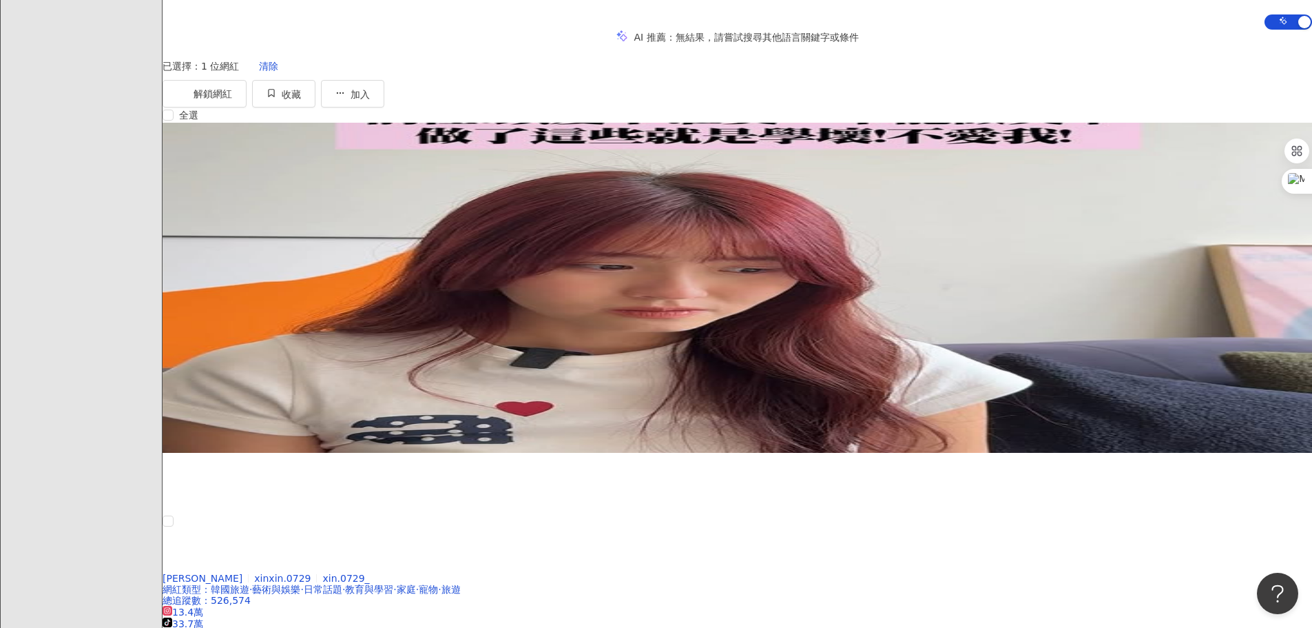
scroll to position [272, 0]
